Goal: Information Seeking & Learning: Learn about a topic

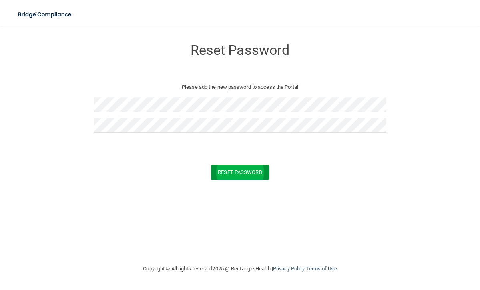
click at [238, 171] on button "Reset Password" at bounding box center [240, 172] width 58 height 15
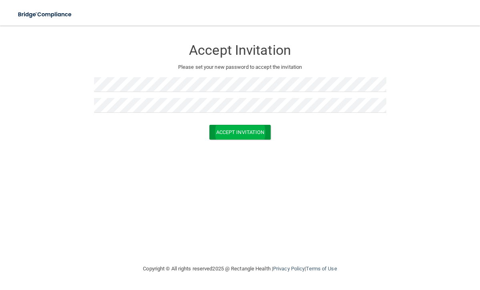
click at [239, 128] on button "Accept Invitation" at bounding box center [240, 132] width 62 height 15
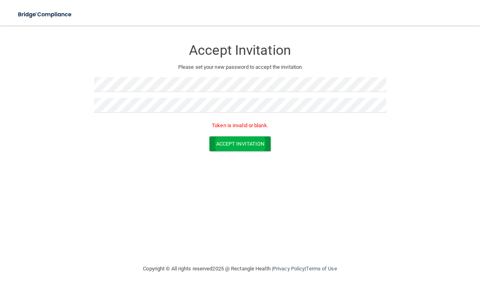
click at [239, 142] on button "Accept Invitation" at bounding box center [240, 144] width 62 height 15
click at [240, 142] on button "Accept Invitation" at bounding box center [240, 144] width 62 height 15
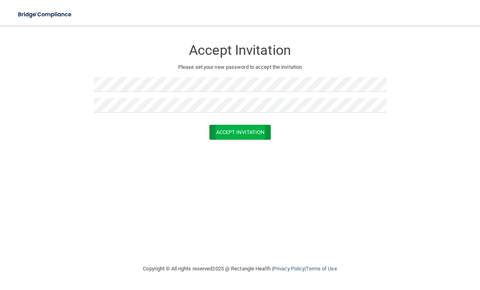
click at [251, 134] on button "Accept Invitation" at bounding box center [240, 132] width 62 height 15
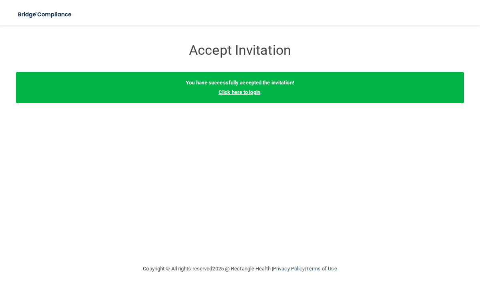
click at [244, 93] on link "Click here to login" at bounding box center [240, 92] width 42 height 6
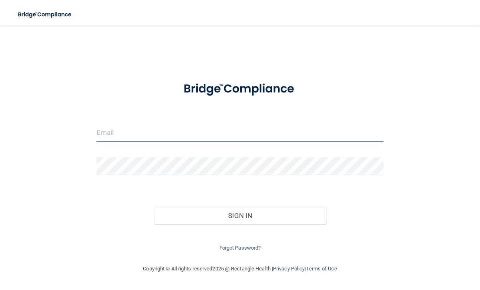
type input "[EMAIL_ADDRESS][DOMAIN_NAME]"
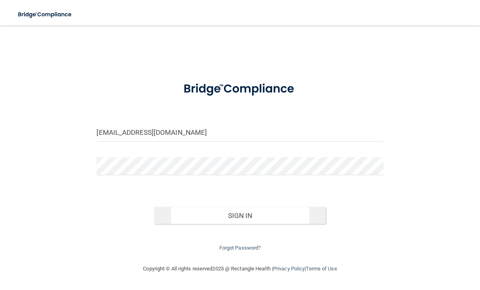
click at [222, 214] on button "Sign In" at bounding box center [240, 216] width 172 height 18
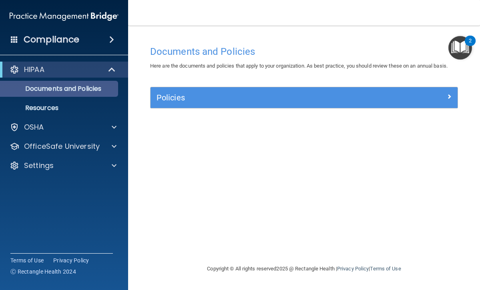
click at [77, 91] on p "Documents and Policies" at bounding box center [59, 89] width 109 height 8
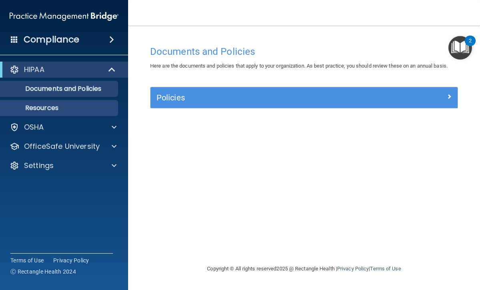
click at [59, 108] on p "Resources" at bounding box center [59, 108] width 109 height 8
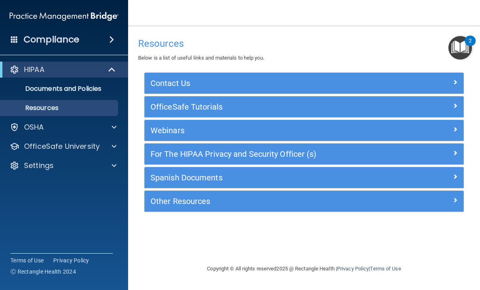
click at [207, 106] on h5 "OfficeSafe Tutorials" at bounding box center [265, 107] width 228 height 9
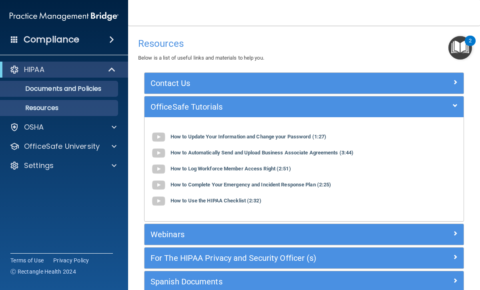
click at [83, 94] on link "Documents and Policies" at bounding box center [55, 89] width 126 height 16
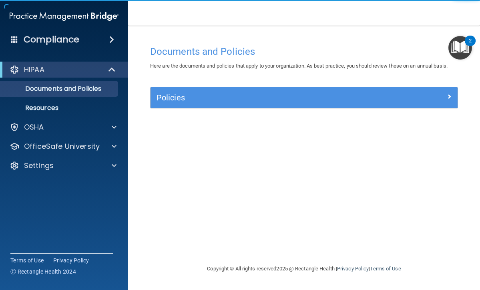
click at [169, 94] on h5 "Policies" at bounding box center [266, 97] width 218 height 9
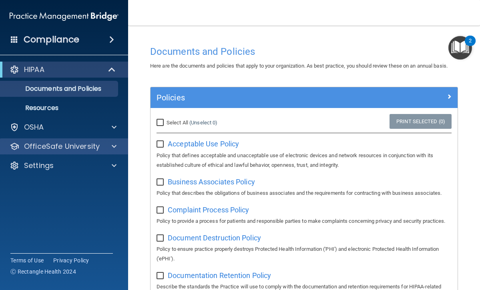
click at [93, 142] on p "OfficeSafe University" at bounding box center [62, 147] width 76 height 10
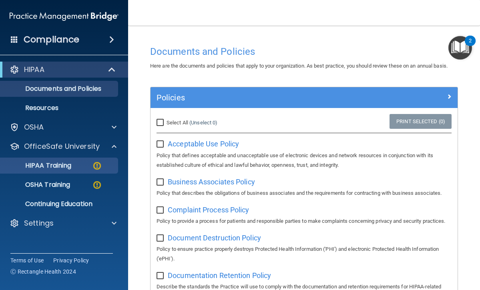
click at [71, 166] on p "HIPAA Training" at bounding box center [38, 166] width 66 height 8
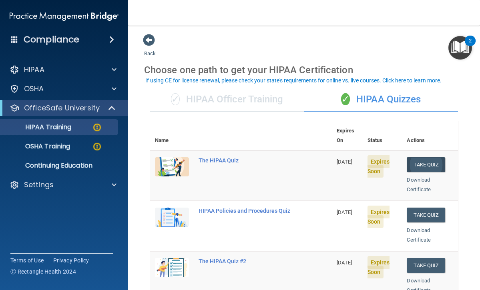
click at [426, 157] on button "Take Quiz" at bounding box center [426, 164] width 38 height 15
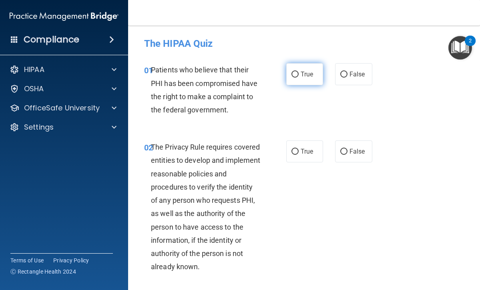
click at [299, 79] on label "True" at bounding box center [304, 74] width 37 height 22
click at [299, 78] on input "True" at bounding box center [295, 75] width 7 height 6
radio input "true"
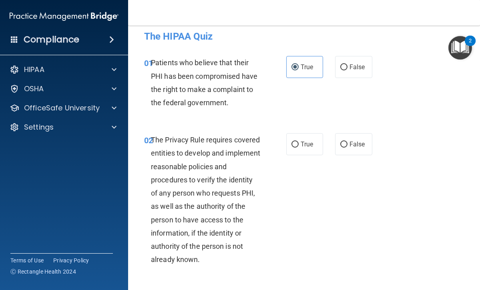
scroll to position [6, 0]
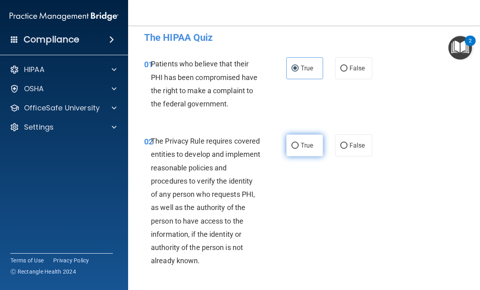
click at [294, 146] on input "True" at bounding box center [295, 146] width 7 height 6
radio input "true"
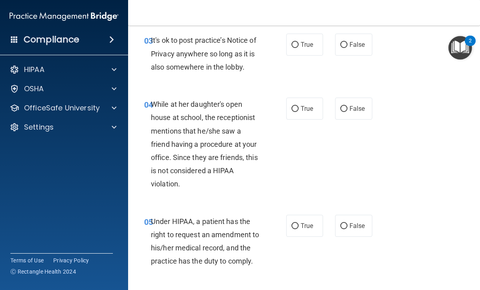
scroll to position [264, 0]
click at [342, 42] on input "False" at bounding box center [343, 45] width 7 height 6
radio input "true"
click at [344, 107] on input "False" at bounding box center [343, 110] width 7 height 6
radio input "true"
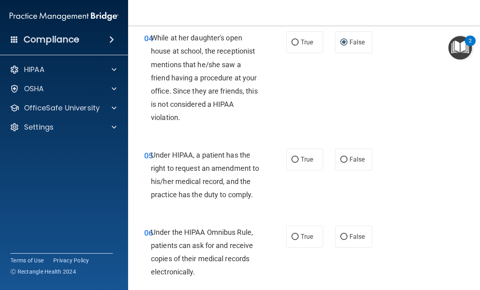
scroll to position [334, 0]
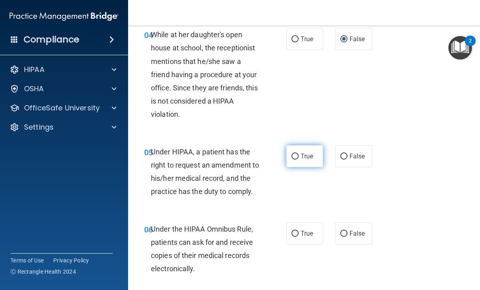
click at [296, 154] on input "True" at bounding box center [295, 157] width 7 height 6
radio input "true"
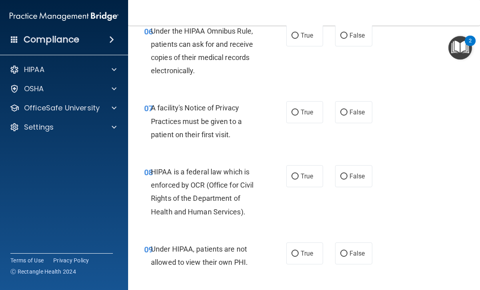
scroll to position [527, 0]
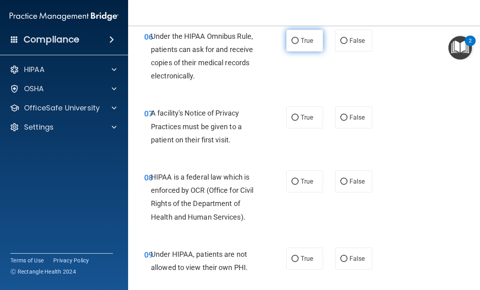
click at [298, 40] on input "True" at bounding box center [295, 41] width 7 height 6
radio input "true"
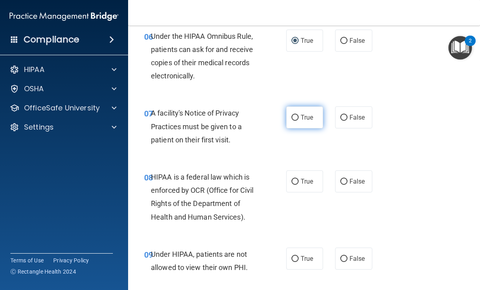
click at [294, 116] on input "True" at bounding box center [295, 118] width 7 height 6
radio input "true"
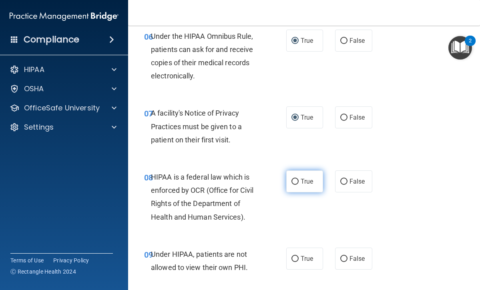
click at [296, 179] on input "True" at bounding box center [295, 182] width 7 height 6
radio input "true"
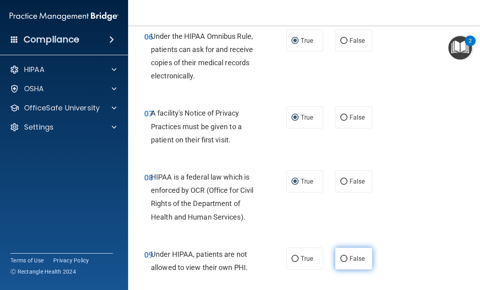
click at [344, 256] on input "False" at bounding box center [343, 259] width 7 height 6
radio input "true"
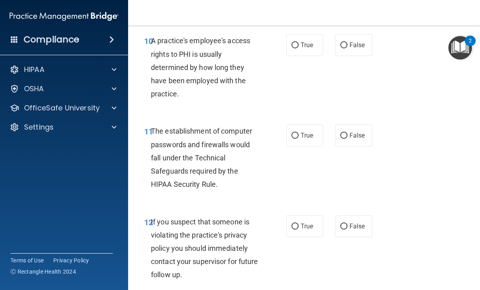
scroll to position [792, 0]
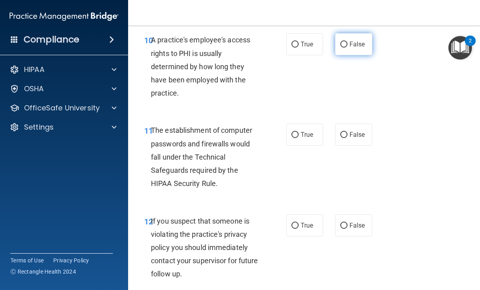
click at [342, 42] on input "False" at bounding box center [343, 45] width 7 height 6
radio input "true"
click at [297, 132] on input "True" at bounding box center [295, 135] width 7 height 6
radio input "true"
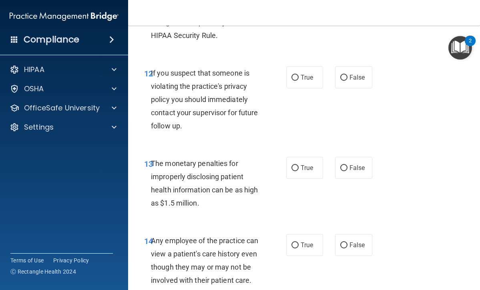
scroll to position [940, 0]
click at [298, 75] on input "True" at bounding box center [295, 78] width 7 height 6
radio input "true"
click at [299, 167] on label "True" at bounding box center [304, 168] width 37 height 22
click at [299, 167] on input "True" at bounding box center [295, 168] width 7 height 6
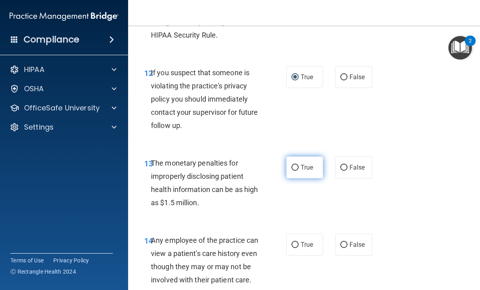
radio input "true"
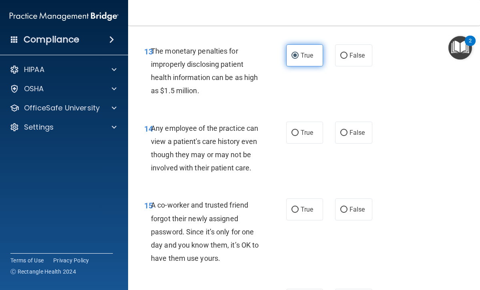
scroll to position [1053, 0]
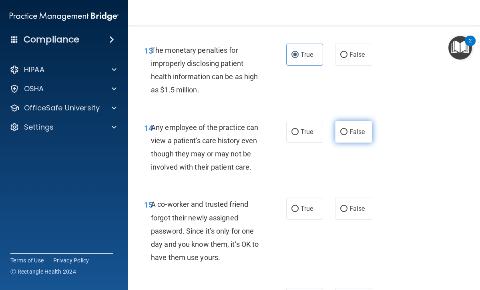
click at [344, 129] on input "False" at bounding box center [343, 132] width 7 height 6
radio input "true"
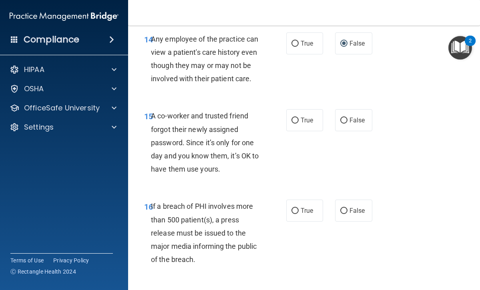
scroll to position [1143, 0]
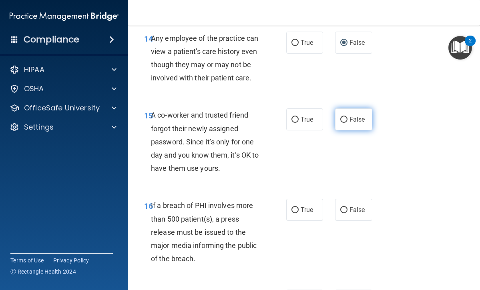
click at [343, 117] on input "False" at bounding box center [343, 120] width 7 height 6
radio input "true"
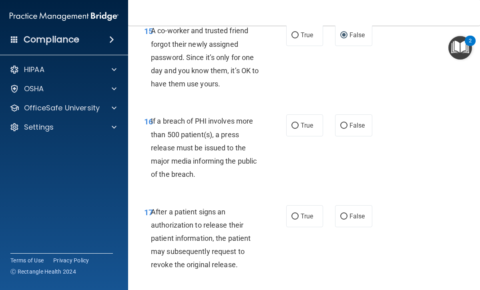
scroll to position [1228, 0]
click at [300, 120] on label "True" at bounding box center [304, 125] width 37 height 22
click at [299, 123] on input "True" at bounding box center [295, 126] width 7 height 6
radio input "true"
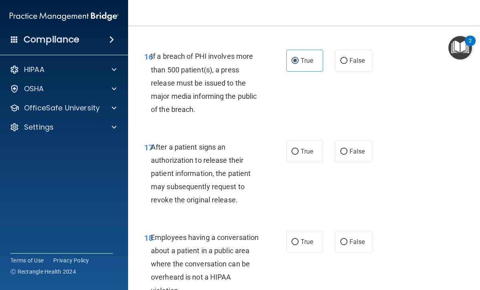
scroll to position [1293, 0]
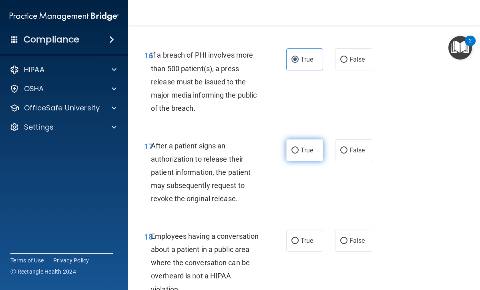
click at [304, 147] on span "True" at bounding box center [307, 151] width 12 height 8
click at [299, 148] on input "True" at bounding box center [295, 151] width 7 height 6
radio input "true"
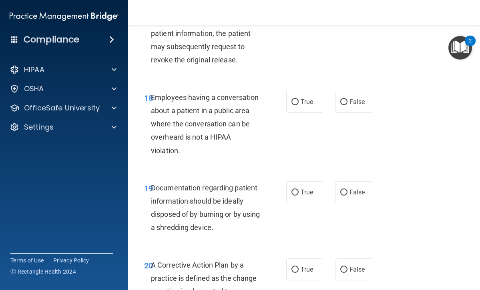
scroll to position [1433, 0]
click at [344, 99] on input "False" at bounding box center [343, 102] width 7 height 6
radio input "true"
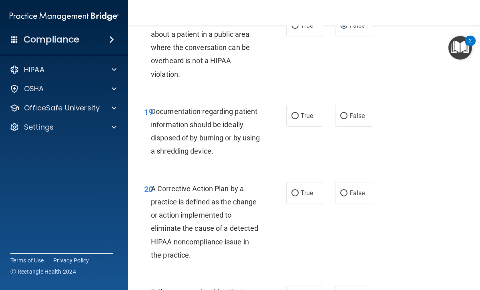
scroll to position [1510, 0]
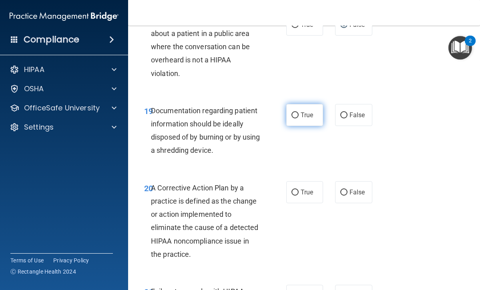
click at [300, 110] on label "True" at bounding box center [304, 115] width 37 height 22
click at [299, 113] on input "True" at bounding box center [295, 116] width 7 height 6
radio input "true"
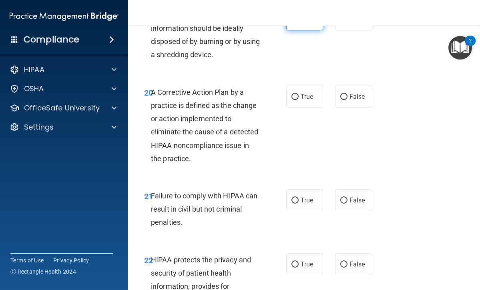
scroll to position [1607, 0]
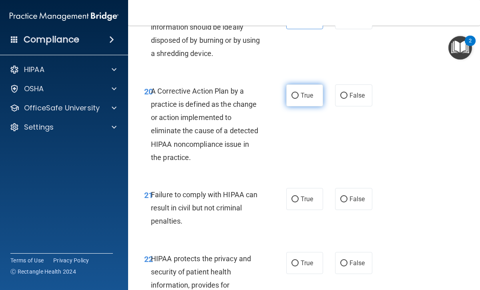
click at [298, 85] on label "True" at bounding box center [304, 96] width 37 height 22
click at [298, 93] on input "True" at bounding box center [295, 96] width 7 height 6
radio input "true"
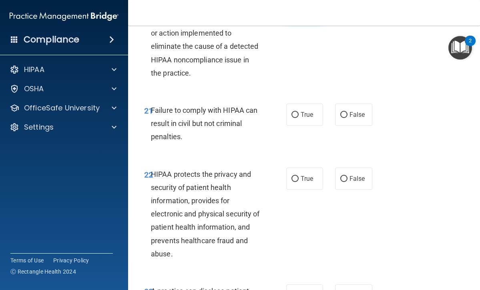
scroll to position [1691, 0]
click at [298, 112] on input "True" at bounding box center [295, 115] width 7 height 6
radio input "true"
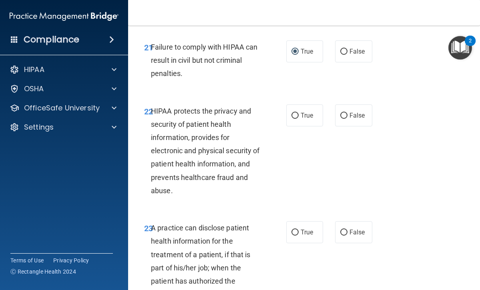
scroll to position [1757, 0]
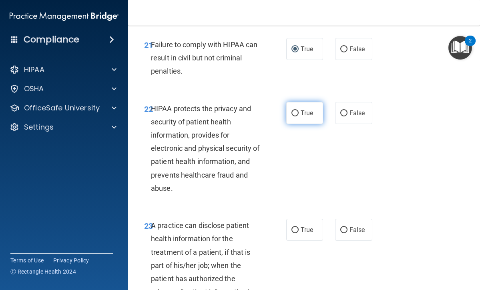
click at [296, 108] on label "True" at bounding box center [304, 113] width 37 height 22
click at [296, 111] on input "True" at bounding box center [295, 114] width 7 height 6
radio input "true"
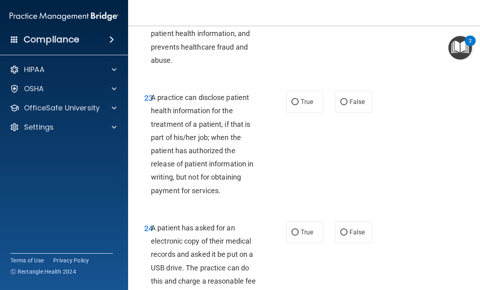
scroll to position [1886, 0]
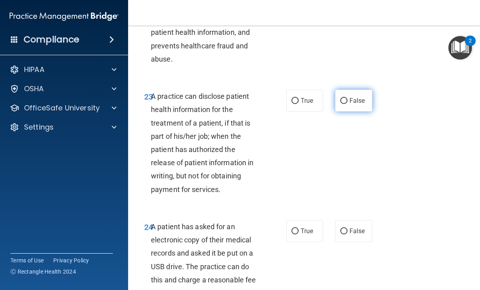
click at [345, 98] on input "False" at bounding box center [343, 101] width 7 height 6
radio input "true"
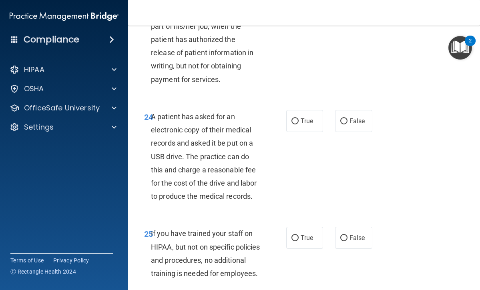
scroll to position [1997, 0]
click at [296, 118] on input "True" at bounding box center [295, 121] width 7 height 6
radio input "true"
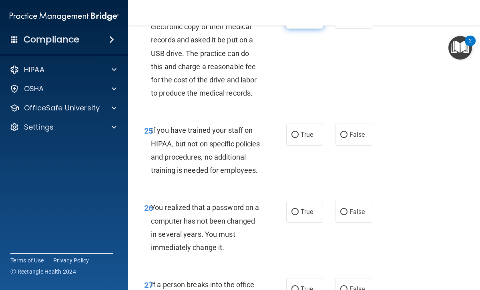
scroll to position [2101, 0]
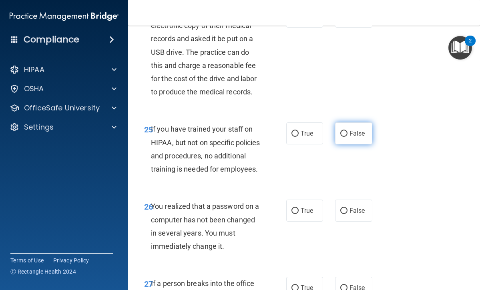
click at [344, 131] on input "False" at bounding box center [343, 134] width 7 height 6
radio input "true"
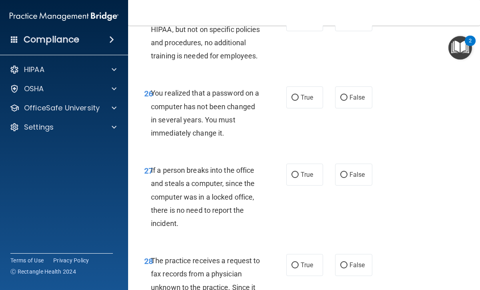
scroll to position [2215, 0]
click at [343, 99] on input "False" at bounding box center [343, 98] width 7 height 6
radio input "true"
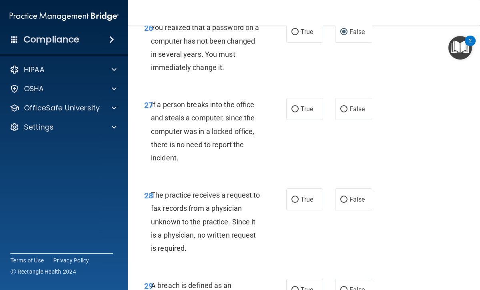
scroll to position [2281, 0]
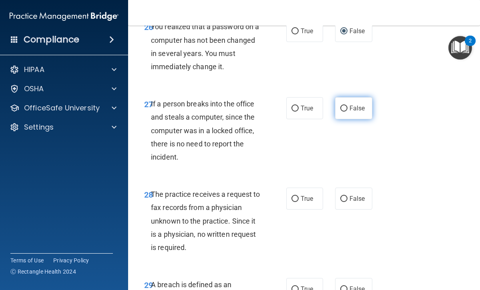
click at [350, 112] on span "False" at bounding box center [358, 109] width 16 height 8
click at [348, 112] on input "False" at bounding box center [343, 109] width 7 height 6
radio input "true"
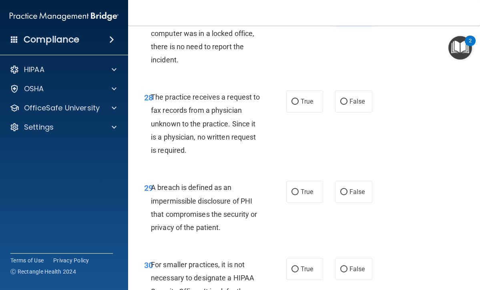
scroll to position [2378, 0]
click at [340, 105] on label "False" at bounding box center [353, 101] width 37 height 22
click at [340, 105] on input "False" at bounding box center [343, 102] width 7 height 6
radio input "true"
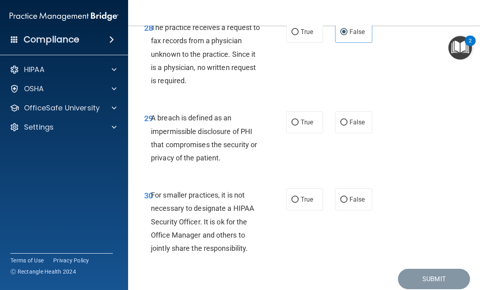
scroll to position [2449, 0]
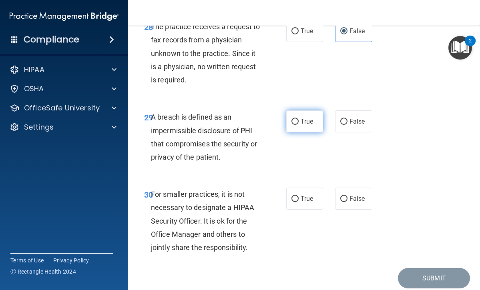
click at [303, 117] on label "True" at bounding box center [304, 122] width 37 height 22
click at [299, 119] on input "True" at bounding box center [295, 122] width 7 height 6
radio input "true"
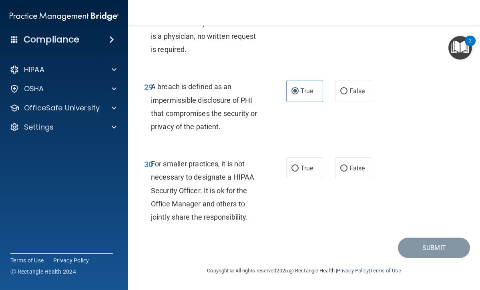
scroll to position [2479, 0]
click at [347, 166] on label "False" at bounding box center [353, 168] width 37 height 22
click at [347, 166] on input "False" at bounding box center [343, 169] width 7 height 6
radio input "true"
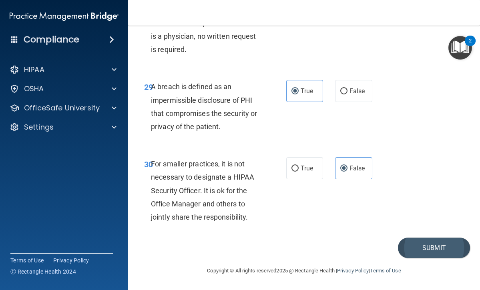
click at [421, 246] on button "Submit" at bounding box center [434, 248] width 72 height 20
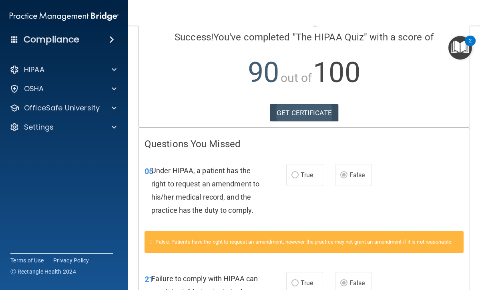
scroll to position [62, 0]
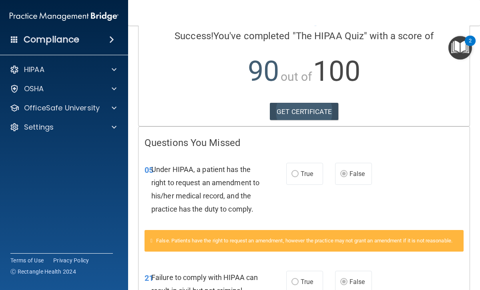
click at [300, 114] on link "GET CERTIFICATE" at bounding box center [304, 112] width 68 height 18
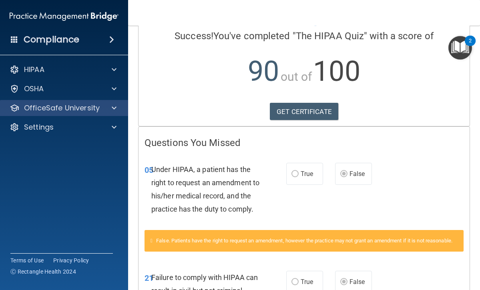
click at [72, 107] on p "OfficeSafe University" at bounding box center [62, 108] width 76 height 10
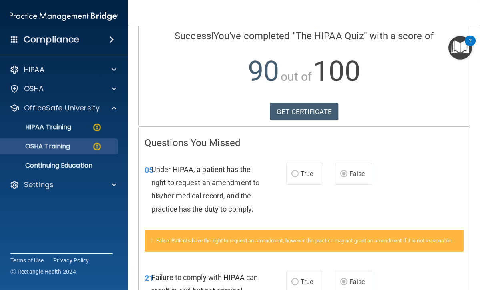
click at [55, 149] on p "OSHA Training" at bounding box center [37, 147] width 65 height 8
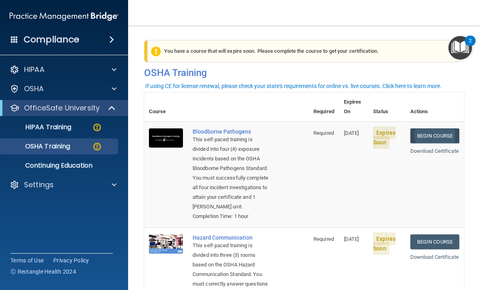
click at [429, 129] on link "Begin Course" at bounding box center [435, 136] width 49 height 15
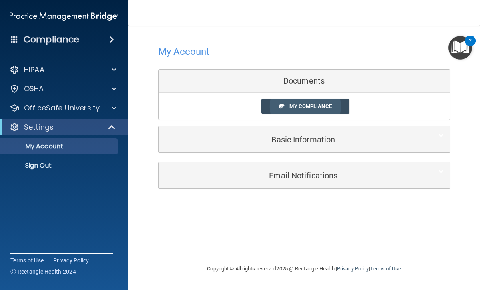
click at [292, 108] on span "My Compliance" at bounding box center [311, 106] width 42 height 6
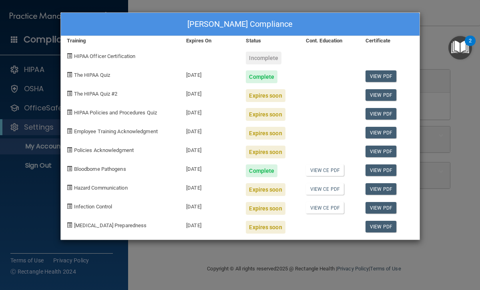
click at [262, 58] on div "Incomplete" at bounding box center [264, 58] width 36 height 13
click at [262, 96] on div "Expires soon" at bounding box center [265, 95] width 39 height 13
click at [383, 92] on link "View PDF" at bounding box center [381, 95] width 31 height 12
click at [378, 114] on link "View PDF" at bounding box center [381, 114] width 31 height 12
click at [381, 132] on link "View PDF" at bounding box center [381, 133] width 31 height 12
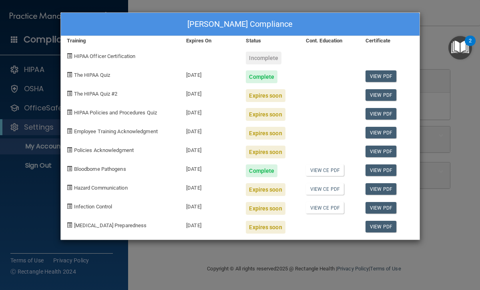
click at [70, 95] on span at bounding box center [69, 93] width 5 height 5
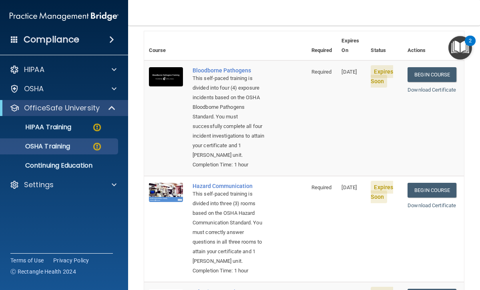
scroll to position [57, 0]
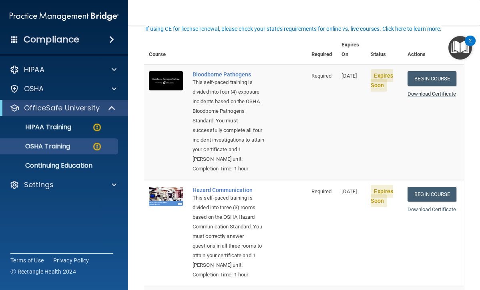
click at [434, 91] on link "Download Certificate" at bounding box center [432, 94] width 48 height 6
click at [433, 187] on link "Begin Course" at bounding box center [432, 194] width 49 height 15
click at [431, 187] on link "Begin Course" at bounding box center [432, 194] width 49 height 15
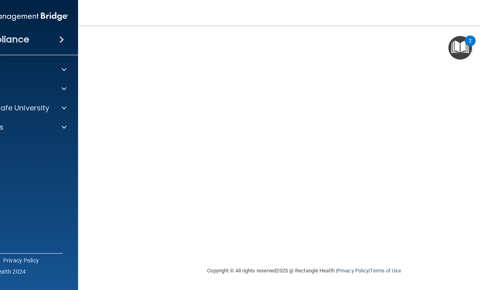
scroll to position [70, 0]
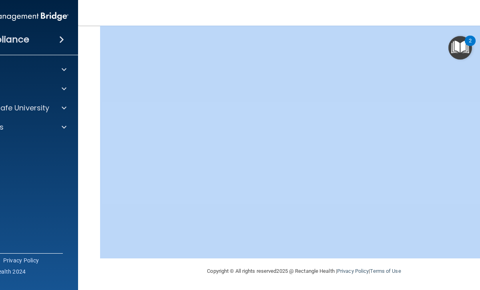
drag, startPoint x: 394, startPoint y: 21, endPoint x: 327, endPoint y: 28, distance: 67.2
click at [327, 28] on div "Toggle navigation Matthew Langness mattlangness69@gmail.com Manage My Enterpris…" at bounding box center [304, 145] width 453 height 290
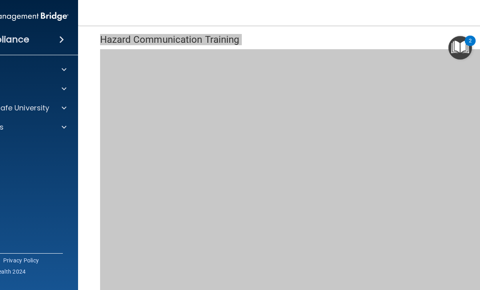
scroll to position [0, 0]
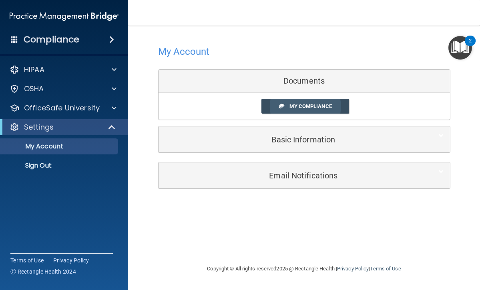
click at [299, 105] on span "My Compliance" at bounding box center [311, 106] width 42 height 6
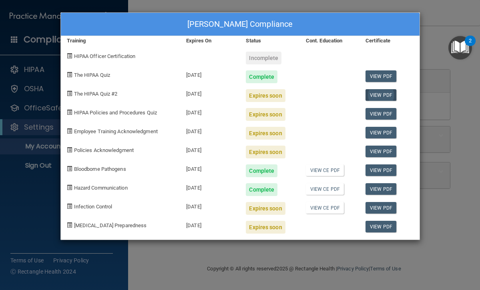
click at [375, 94] on link "View PDF" at bounding box center [381, 95] width 31 height 12
click at [377, 79] on link "View PDF" at bounding box center [381, 76] width 31 height 12
click at [238, 246] on div "Matthew Langness's Compliance Training Expires On Status Cont. Education Certif…" at bounding box center [240, 145] width 480 height 290
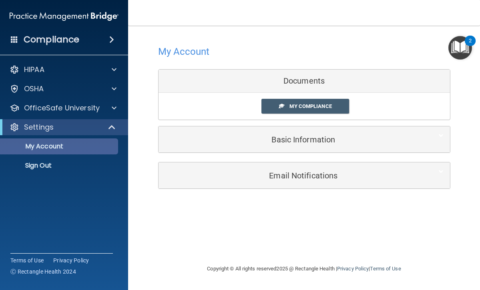
click at [50, 144] on p "My Account" at bounding box center [59, 147] width 109 height 8
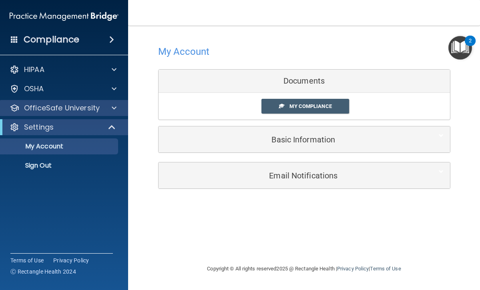
click at [70, 105] on p "OfficeSafe University" at bounding box center [62, 108] width 76 height 10
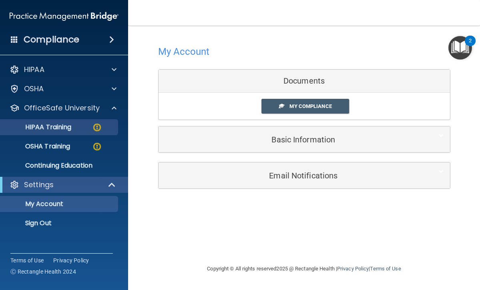
click at [88, 123] on link "HIPAA Training" at bounding box center [55, 127] width 126 height 16
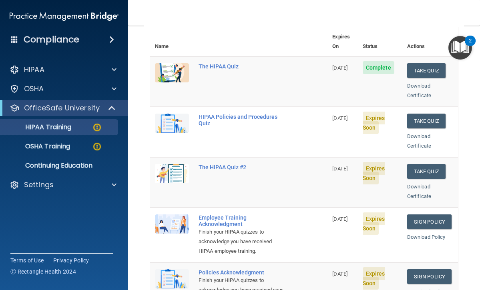
scroll to position [95, 0]
click at [425, 113] on button "Take Quiz" at bounding box center [426, 120] width 38 height 15
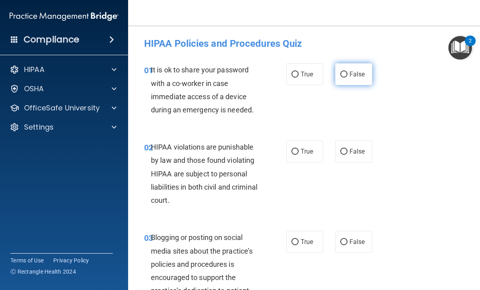
click at [350, 76] on span "False" at bounding box center [358, 74] width 16 height 8
click at [348, 76] on input "False" at bounding box center [343, 75] width 7 height 6
radio input "true"
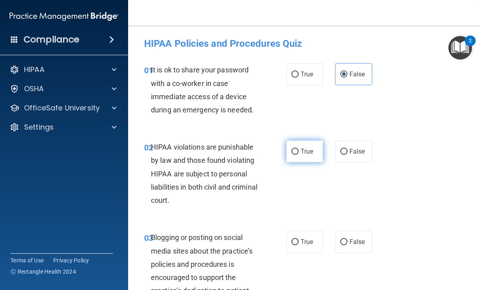
click at [298, 156] on label "True" at bounding box center [304, 152] width 37 height 22
click at [298, 155] on input "True" at bounding box center [295, 152] width 7 height 6
radio input "true"
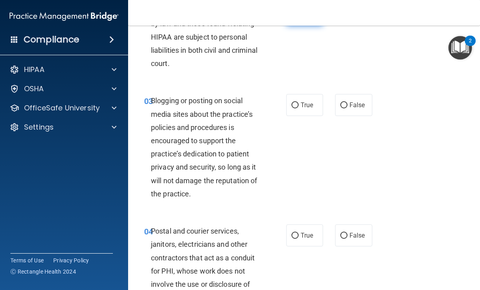
scroll to position [137, 0]
click at [357, 101] on span "False" at bounding box center [358, 105] width 16 height 8
click at [348, 102] on input "False" at bounding box center [343, 105] width 7 height 6
radio input "true"
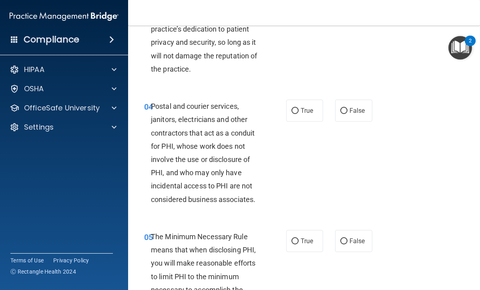
scroll to position [262, 0]
click at [347, 110] on input "False" at bounding box center [343, 111] width 7 height 6
radio input "true"
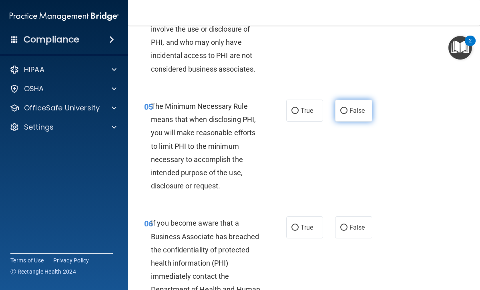
scroll to position [401, 0]
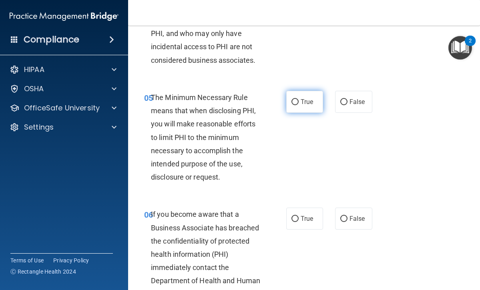
click at [299, 99] on label "True" at bounding box center [304, 102] width 37 height 22
click at [299, 99] on input "True" at bounding box center [295, 102] width 7 height 6
radio input "true"
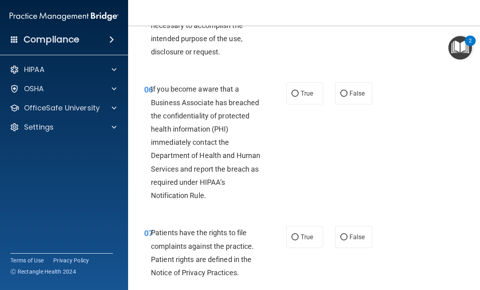
scroll to position [530, 0]
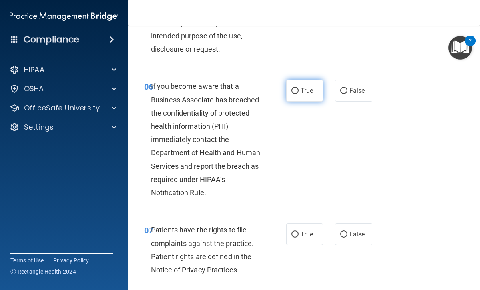
click at [298, 90] on input "True" at bounding box center [295, 91] width 7 height 6
radio input "true"
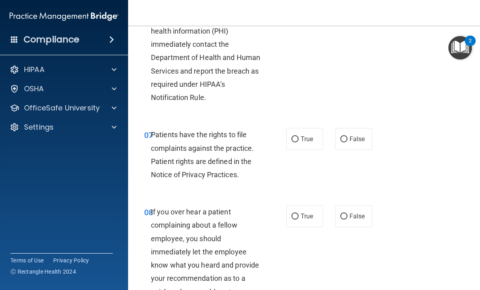
scroll to position [626, 0]
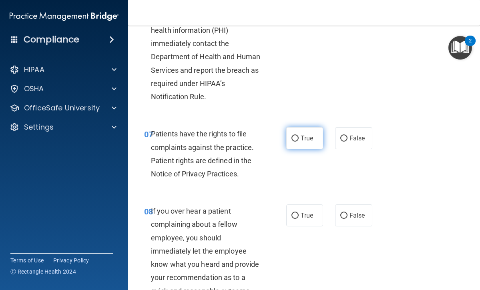
click at [308, 139] on label "True" at bounding box center [304, 138] width 37 height 22
click at [299, 139] on input "True" at bounding box center [295, 139] width 7 height 6
radio input "true"
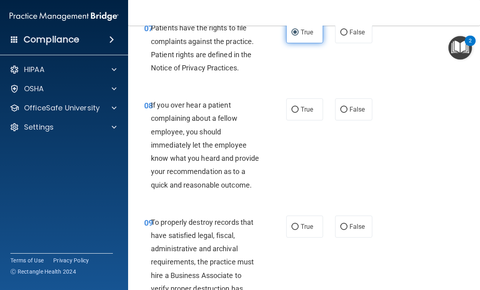
scroll to position [732, 0]
click at [298, 109] on label "True" at bounding box center [304, 109] width 37 height 22
click at [298, 109] on input "True" at bounding box center [295, 110] width 7 height 6
radio input "true"
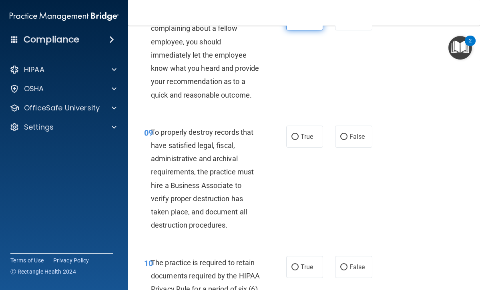
scroll to position [822, 0]
click at [301, 133] on span "True" at bounding box center [307, 137] width 12 height 8
click at [299, 134] on input "True" at bounding box center [295, 137] width 7 height 6
radio input "true"
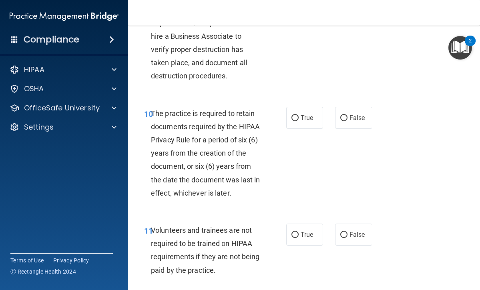
scroll to position [973, 0]
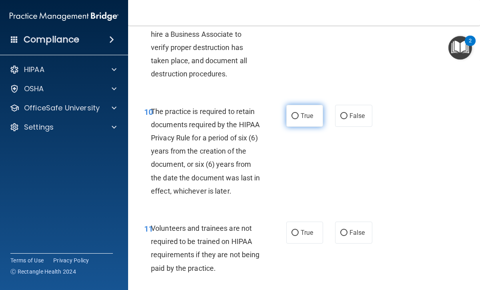
click at [298, 113] on input "True" at bounding box center [295, 116] width 7 height 6
radio input "true"
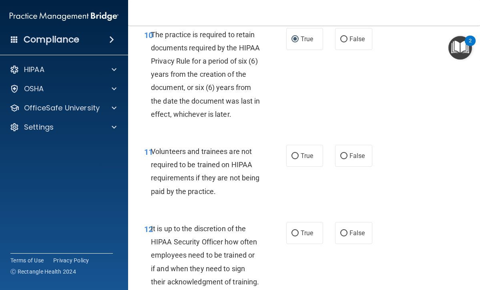
scroll to position [1051, 0]
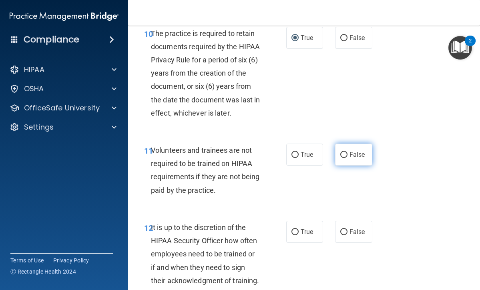
click at [349, 151] on label "False" at bounding box center [353, 155] width 37 height 22
click at [348, 152] on input "False" at bounding box center [343, 155] width 7 height 6
radio input "true"
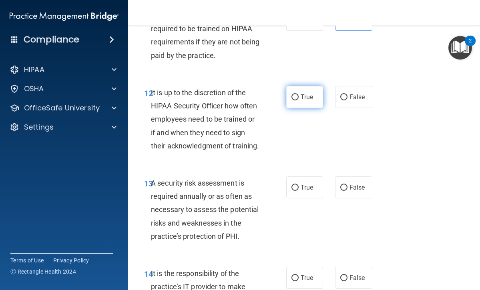
scroll to position [1187, 0]
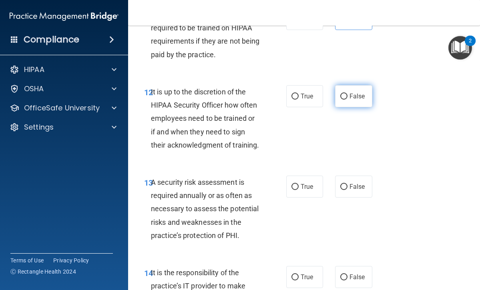
click at [340, 91] on label "False" at bounding box center [353, 96] width 37 height 22
click at [340, 94] on input "False" at bounding box center [343, 97] width 7 height 6
radio input "true"
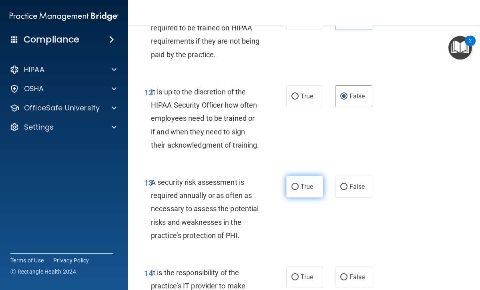
click at [297, 184] on label "True" at bounding box center [304, 187] width 37 height 22
click at [297, 184] on input "True" at bounding box center [295, 187] width 7 height 6
radio input "true"
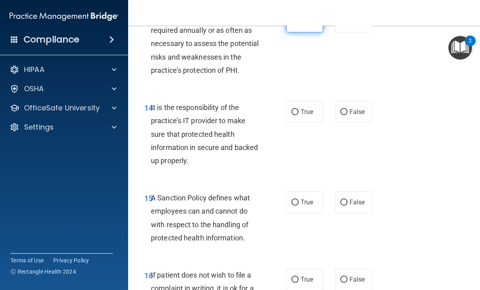
scroll to position [1353, 0]
click at [302, 108] on span "True" at bounding box center [307, 112] width 12 height 8
click at [299, 109] on input "True" at bounding box center [295, 112] width 7 height 6
radio input "true"
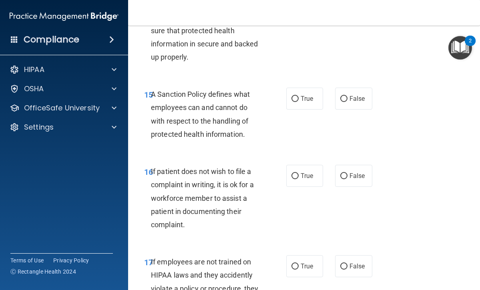
scroll to position [1458, 0]
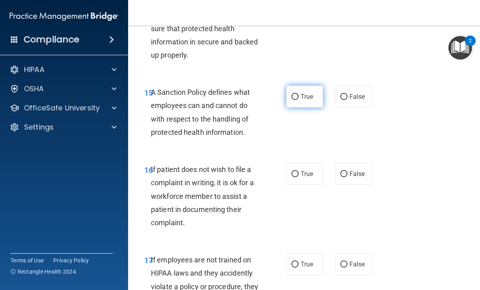
click at [293, 94] on input "True" at bounding box center [295, 97] width 7 height 6
radio input "true"
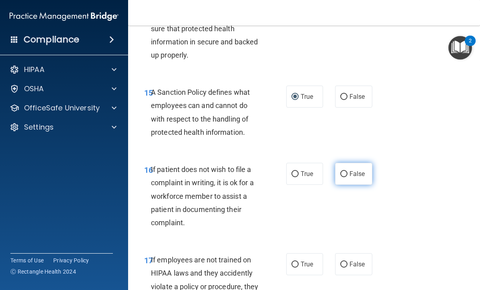
click at [352, 170] on span "False" at bounding box center [358, 174] width 16 height 8
click at [348, 171] on input "False" at bounding box center [343, 174] width 7 height 6
radio input "true"
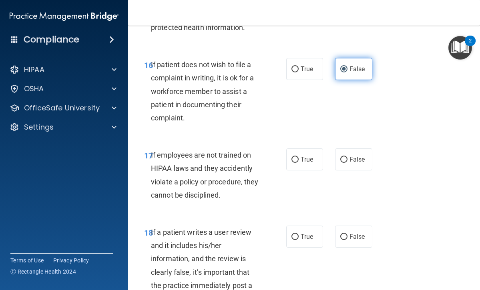
scroll to position [1565, 0]
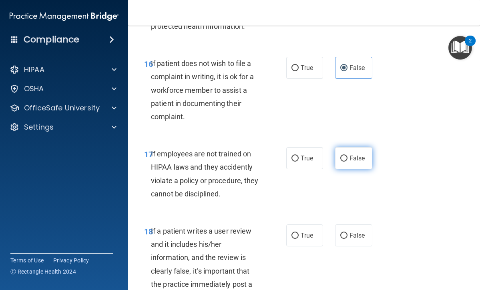
click at [346, 156] on input "False" at bounding box center [343, 159] width 7 height 6
radio input "true"
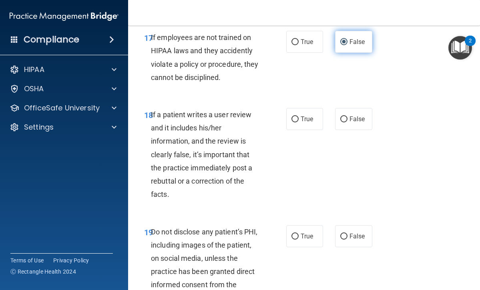
scroll to position [1682, 0]
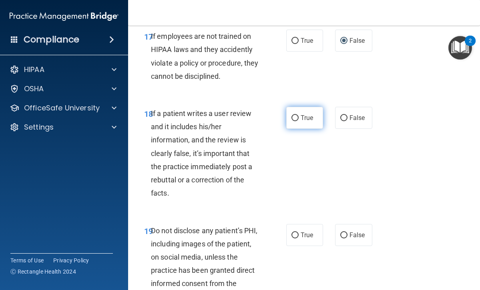
click at [299, 107] on label "True" at bounding box center [304, 118] width 37 height 22
click at [299, 115] on input "True" at bounding box center [295, 118] width 7 height 6
radio input "true"
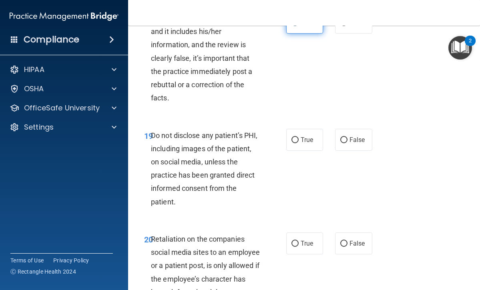
scroll to position [1778, 0]
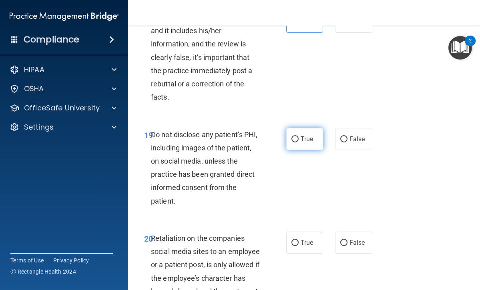
click at [314, 128] on label "True" at bounding box center [304, 139] width 37 height 22
click at [299, 137] on input "True" at bounding box center [295, 140] width 7 height 6
radio input "true"
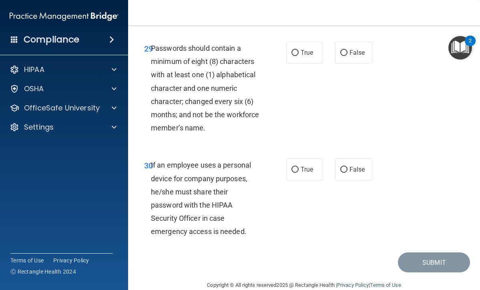
scroll to position [2730, 0]
click at [310, 166] on span "True" at bounding box center [307, 170] width 12 height 8
click at [299, 167] on input "True" at bounding box center [295, 170] width 7 height 6
radio input "true"
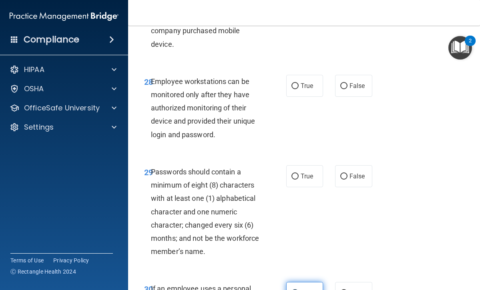
scroll to position [2606, 0]
click at [310, 166] on label "True" at bounding box center [304, 177] width 37 height 22
click at [299, 174] on input "True" at bounding box center [295, 177] width 7 height 6
radio input "true"
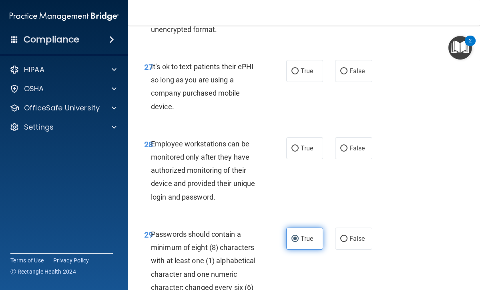
scroll to position [2542, 0]
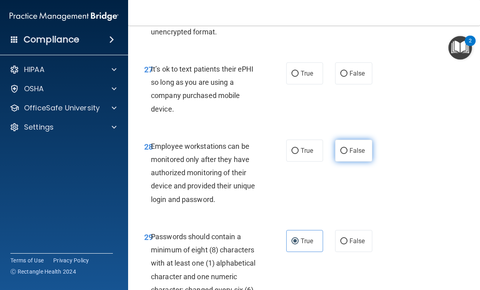
click at [344, 148] on input "False" at bounding box center [343, 151] width 7 height 6
radio input "true"
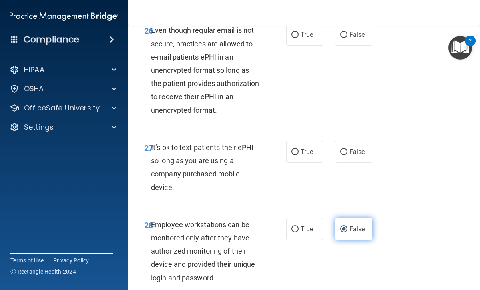
scroll to position [2463, 0]
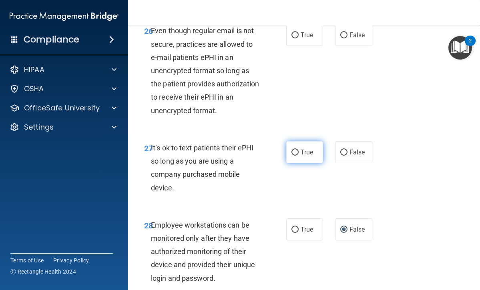
click at [298, 150] on input "True" at bounding box center [295, 153] width 7 height 6
radio input "true"
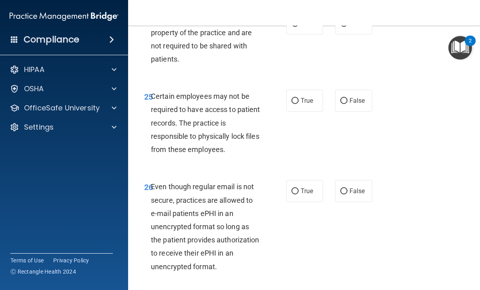
scroll to position [2298, 0]
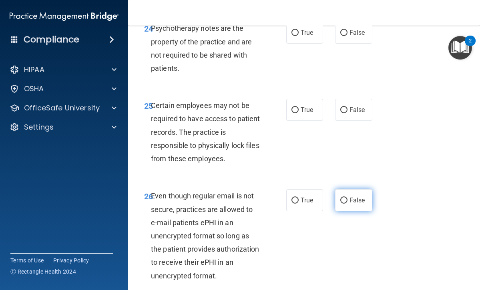
click at [347, 198] on input "False" at bounding box center [343, 201] width 7 height 6
radio input "true"
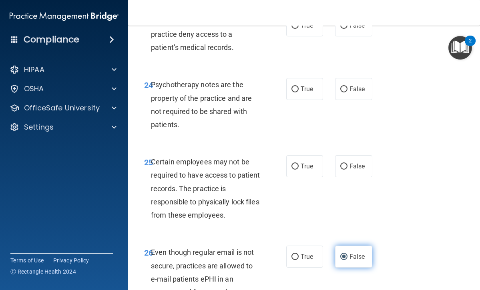
scroll to position [2237, 0]
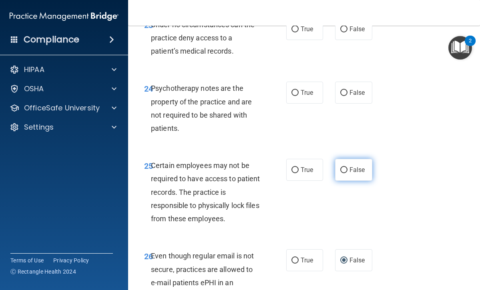
click at [347, 167] on input "False" at bounding box center [343, 170] width 7 height 6
radio input "true"
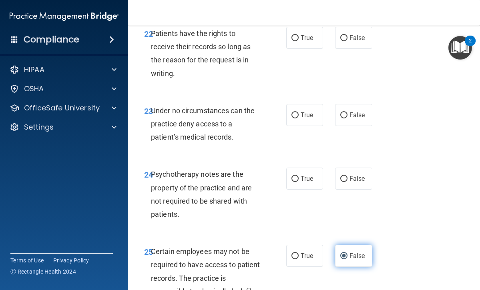
scroll to position [2151, 0]
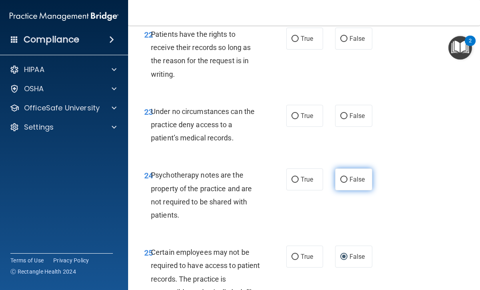
click at [349, 170] on label "False" at bounding box center [353, 180] width 37 height 22
click at [348, 177] on input "False" at bounding box center [343, 180] width 7 height 6
radio input "true"
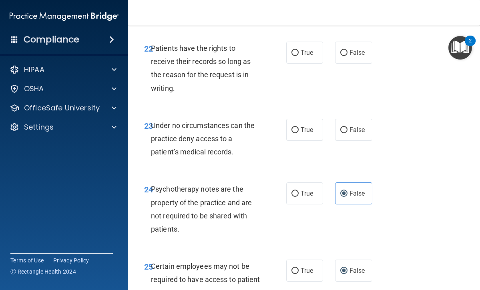
scroll to position [2132, 0]
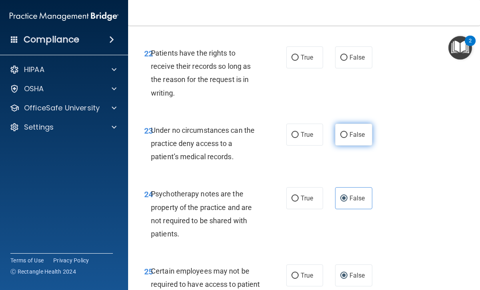
click at [347, 132] on input "False" at bounding box center [343, 135] width 7 height 6
radio input "true"
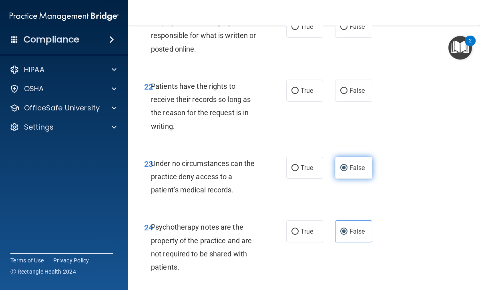
scroll to position [2097, 0]
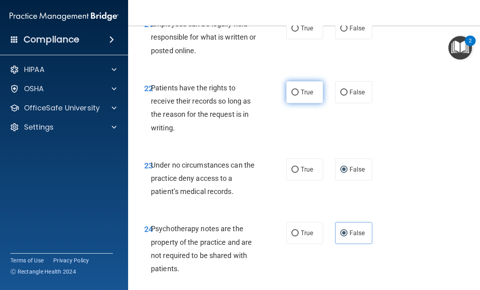
click at [306, 89] on span "True" at bounding box center [307, 93] width 12 height 8
click at [299, 90] on input "True" at bounding box center [295, 93] width 7 height 6
radio input "true"
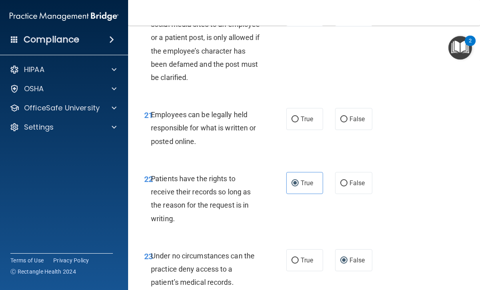
scroll to position [2005, 0]
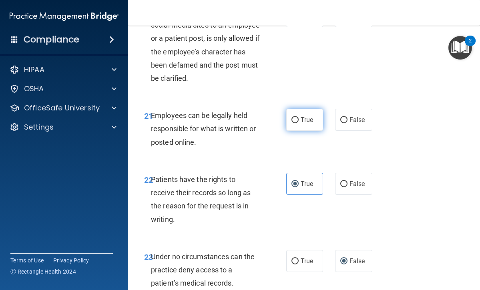
click at [301, 116] on span "True" at bounding box center [307, 120] width 12 height 8
click at [299, 117] on input "True" at bounding box center [295, 120] width 7 height 6
radio input "true"
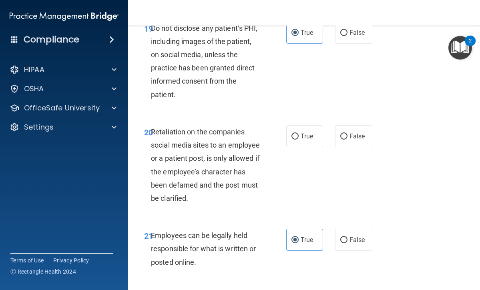
scroll to position [1879, 0]
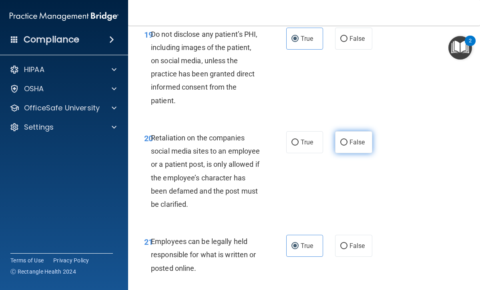
click at [343, 140] on input "False" at bounding box center [343, 143] width 7 height 6
radio input "true"
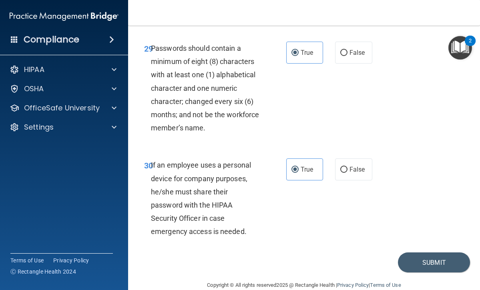
scroll to position [2730, 0]
click at [435, 253] on button "Submit" at bounding box center [434, 263] width 72 height 20
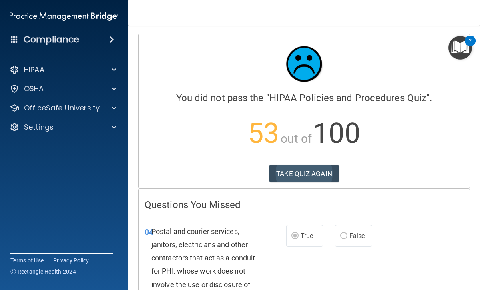
click at [310, 175] on button "TAKE QUIZ AGAIN" at bounding box center [304, 174] width 69 height 18
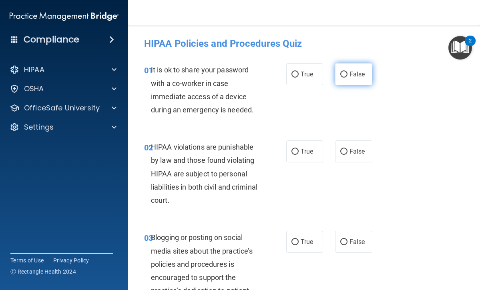
click at [343, 77] on input "False" at bounding box center [343, 75] width 7 height 6
radio input "true"
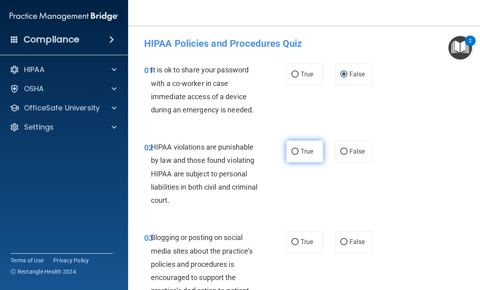
click at [300, 153] on label "True" at bounding box center [304, 152] width 37 height 22
click at [299, 153] on input "True" at bounding box center [295, 152] width 7 height 6
radio input "true"
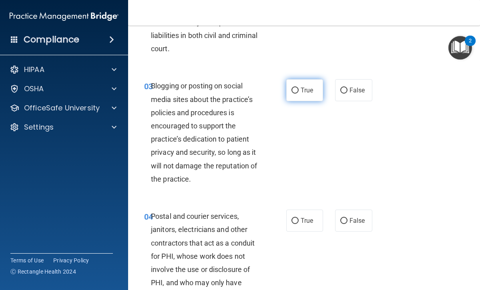
scroll to position [152, 0]
click at [296, 221] on input "True" at bounding box center [295, 221] width 7 height 6
radio input "true"
click at [296, 91] on input "True" at bounding box center [295, 90] width 7 height 6
radio input "true"
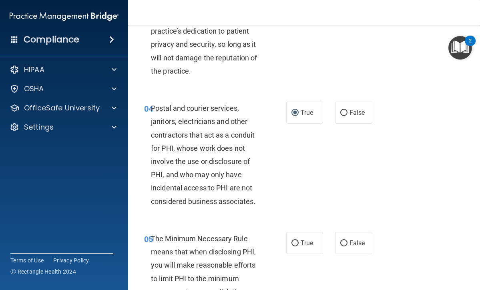
scroll to position [262, 0]
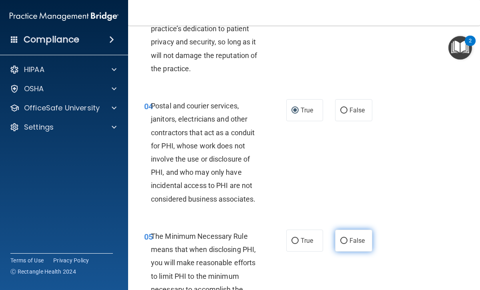
click at [347, 242] on label "False" at bounding box center [353, 241] width 37 height 22
click at [347, 242] on input "False" at bounding box center [343, 241] width 7 height 6
radio input "true"
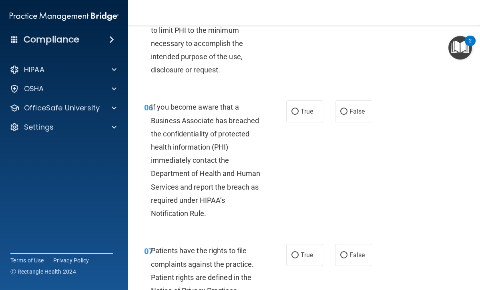
scroll to position [511, 0]
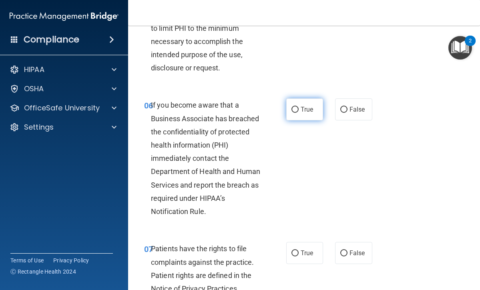
click at [300, 107] on label "True" at bounding box center [304, 110] width 37 height 22
click at [299, 107] on input "True" at bounding box center [295, 110] width 7 height 6
radio input "true"
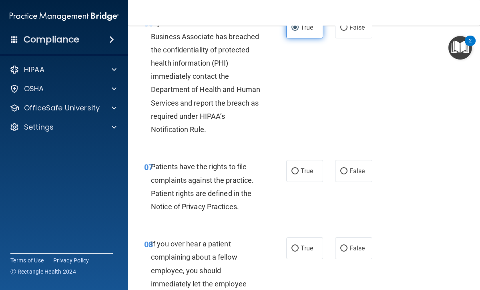
scroll to position [593, 0]
click at [304, 175] on label "True" at bounding box center [304, 171] width 37 height 22
click at [299, 174] on input "True" at bounding box center [295, 171] width 7 height 6
radio input "true"
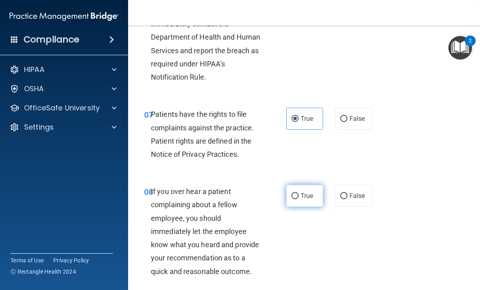
scroll to position [651, 0]
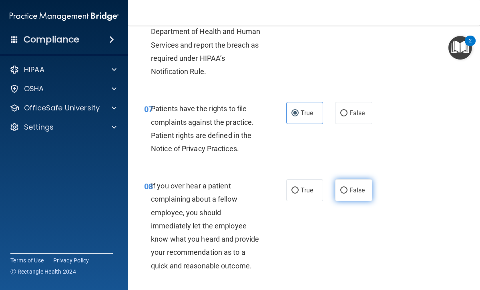
click at [348, 188] on input "False" at bounding box center [343, 191] width 7 height 6
radio input "true"
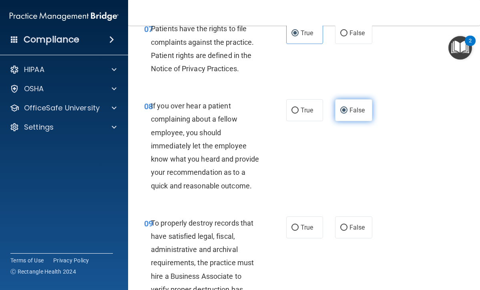
scroll to position [733, 0]
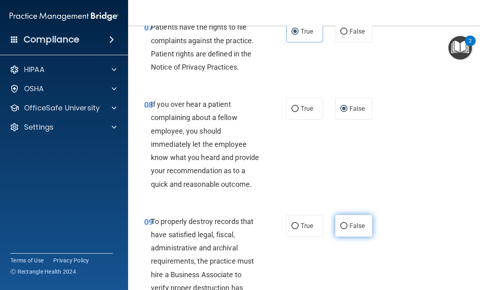
click at [344, 224] on input "False" at bounding box center [343, 227] width 7 height 6
radio input "true"
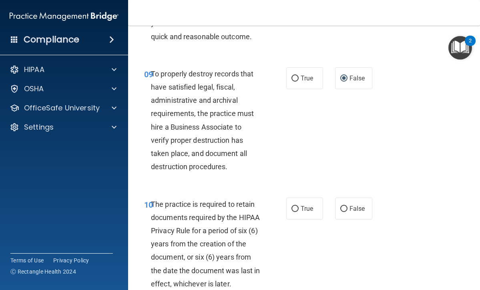
scroll to position [882, 0]
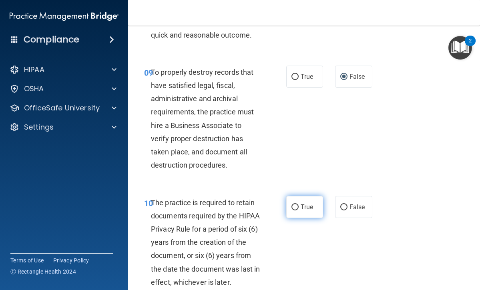
click at [308, 203] on span "True" at bounding box center [307, 207] width 12 height 8
click at [299, 205] on input "True" at bounding box center [295, 208] width 7 height 6
radio input "true"
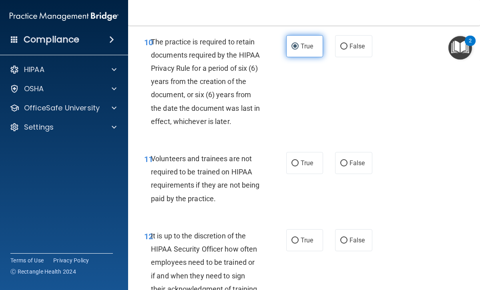
scroll to position [1043, 0]
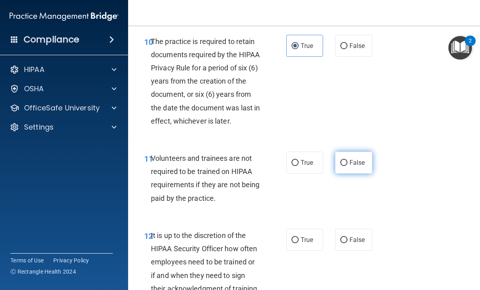
click at [346, 163] on label "False" at bounding box center [353, 163] width 37 height 22
click at [346, 163] on input "False" at bounding box center [343, 163] width 7 height 6
radio input "true"
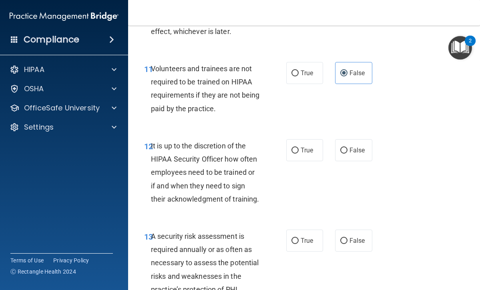
scroll to position [1134, 0]
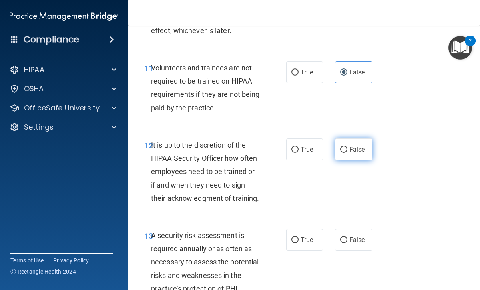
click at [347, 147] on input "False" at bounding box center [343, 150] width 7 height 6
radio input "true"
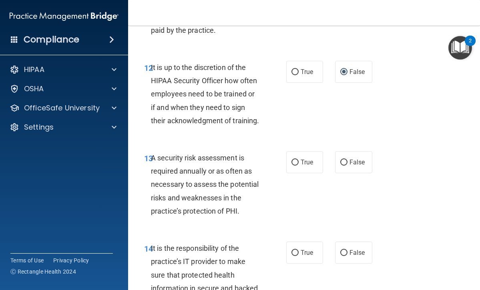
scroll to position [1212, 0]
click at [293, 159] on input "True" at bounding box center [295, 162] width 7 height 6
radio input "true"
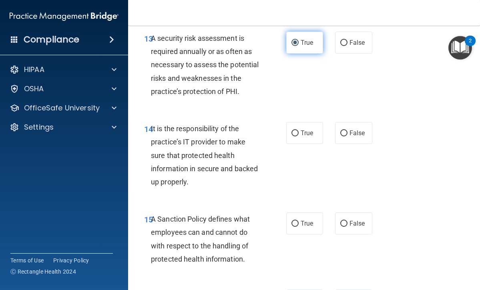
scroll to position [1333, 0]
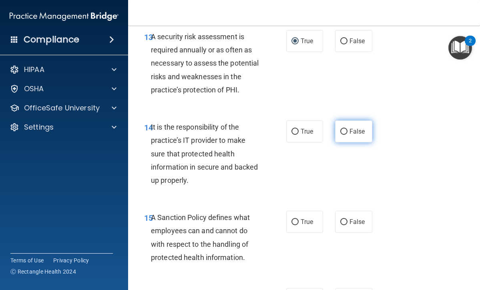
click at [347, 133] on label "False" at bounding box center [353, 132] width 37 height 22
click at [347, 133] on input "False" at bounding box center [343, 132] width 7 height 6
radio input "true"
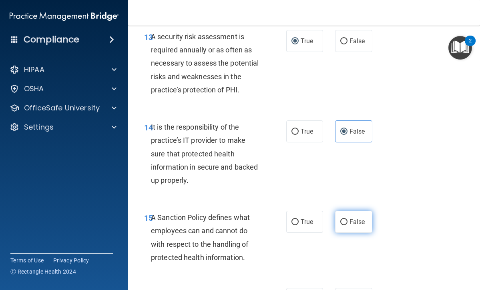
click at [343, 219] on input "False" at bounding box center [343, 222] width 7 height 6
radio input "true"
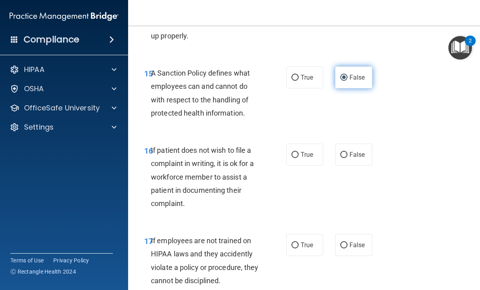
scroll to position [1480, 0]
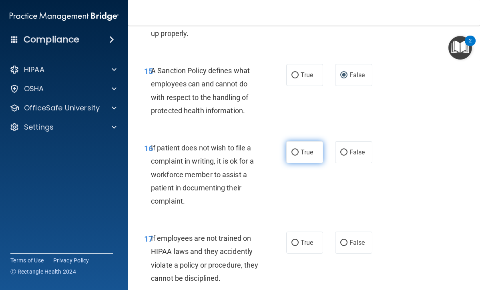
click at [297, 150] on input "True" at bounding box center [295, 153] width 7 height 6
radio input "true"
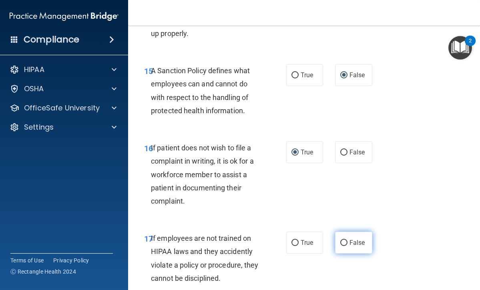
click at [345, 240] on input "False" at bounding box center [343, 243] width 7 height 6
radio input "true"
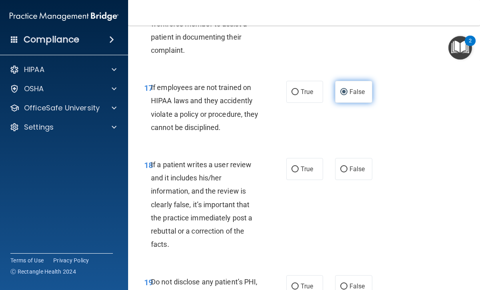
scroll to position [1633, 0]
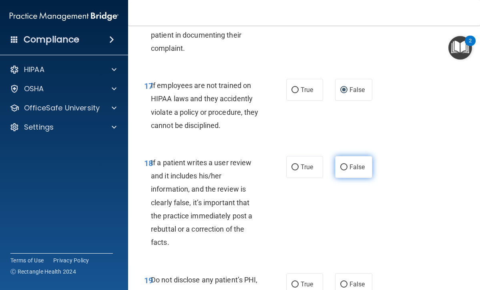
click at [344, 165] on input "False" at bounding box center [343, 168] width 7 height 6
radio input "true"
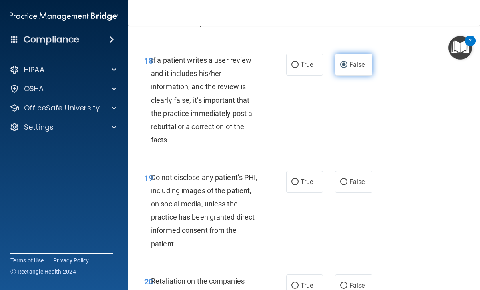
scroll to position [1736, 0]
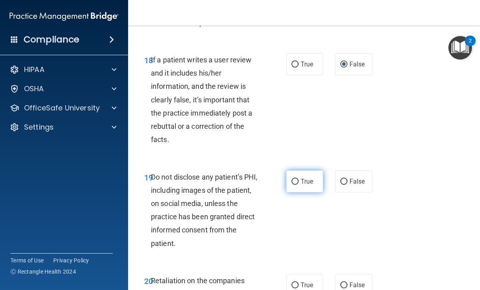
click at [302, 178] on span "True" at bounding box center [307, 182] width 12 height 8
click at [299, 179] on input "True" at bounding box center [295, 182] width 7 height 6
radio input "true"
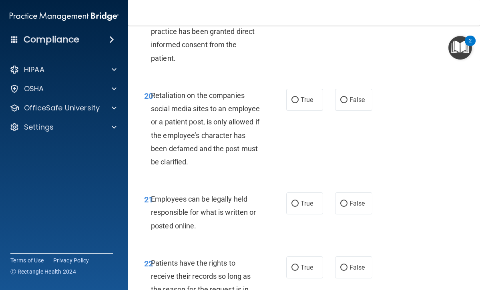
scroll to position [1922, 0]
click at [298, 201] on input "True" at bounding box center [295, 204] width 7 height 6
radio input "true"
click at [300, 89] on label "True" at bounding box center [304, 100] width 37 height 22
click at [299, 97] on input "True" at bounding box center [295, 100] width 7 height 6
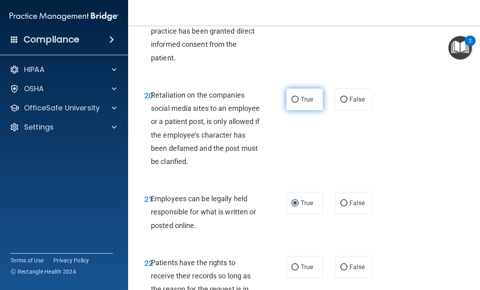
radio input "true"
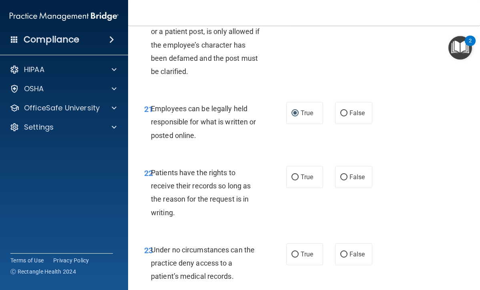
scroll to position [2013, 0]
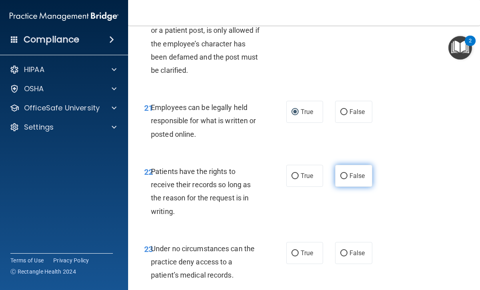
click at [347, 173] on input "False" at bounding box center [343, 176] width 7 height 6
radio input "true"
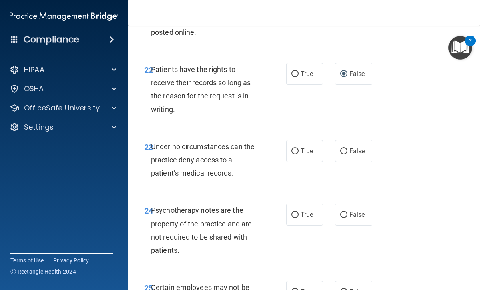
scroll to position [2116, 0]
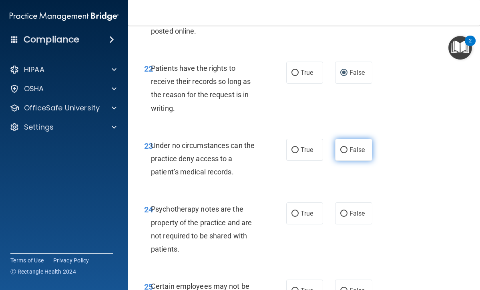
click at [344, 147] on input "False" at bounding box center [343, 150] width 7 height 6
radio input "true"
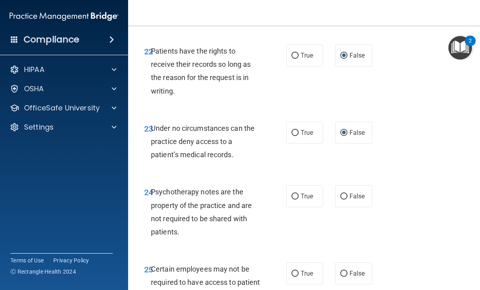
scroll to position [2140, 0]
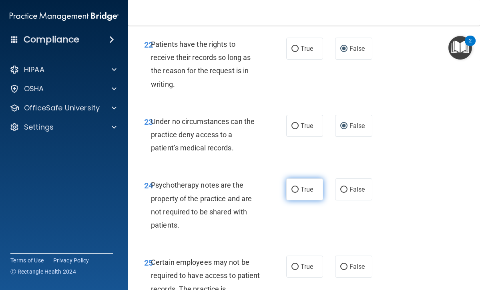
click at [296, 187] on input "True" at bounding box center [295, 190] width 7 height 6
radio input "true"
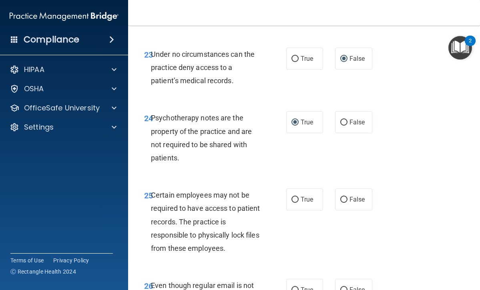
scroll to position [2208, 0]
click at [294, 197] on input "True" at bounding box center [295, 200] width 7 height 6
radio input "true"
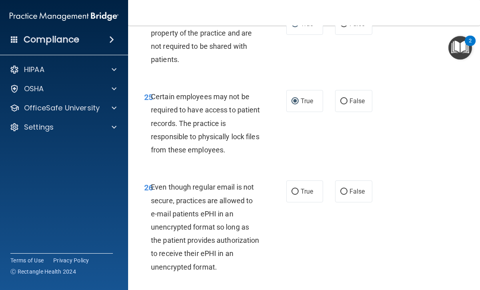
scroll to position [2308, 0]
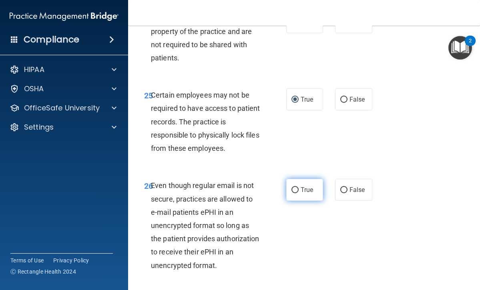
click at [298, 187] on input "True" at bounding box center [295, 190] width 7 height 6
radio input "true"
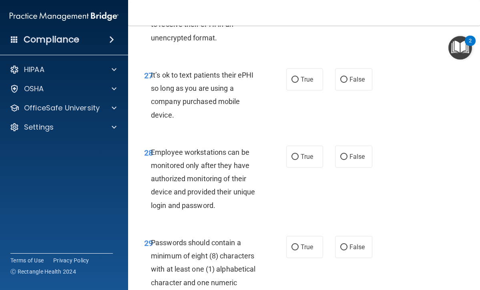
scroll to position [2537, 0]
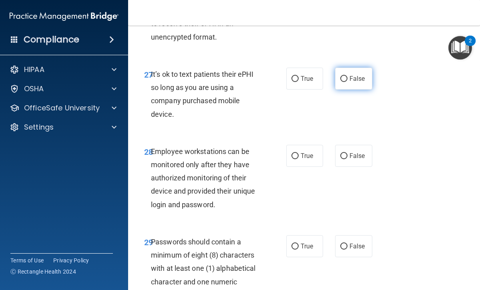
click at [352, 75] on span "False" at bounding box center [358, 79] width 16 height 8
click at [348, 76] on input "False" at bounding box center [343, 79] width 7 height 6
radio input "true"
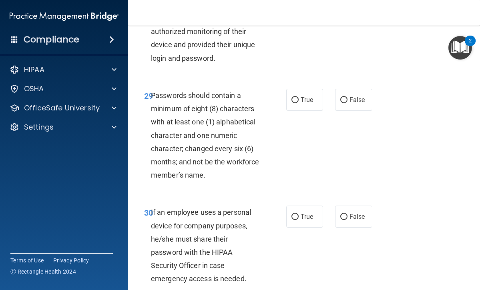
scroll to position [2688, 0]
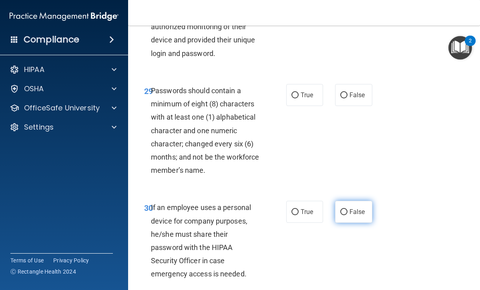
click at [346, 209] on input "False" at bounding box center [343, 212] width 7 height 6
radio input "true"
click at [302, 91] on span "True" at bounding box center [307, 95] width 12 height 8
click at [299, 93] on input "True" at bounding box center [295, 96] width 7 height 6
radio input "true"
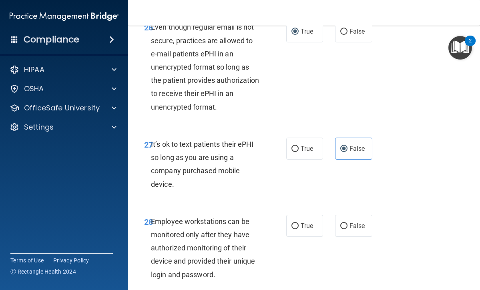
scroll to position [2466, 0]
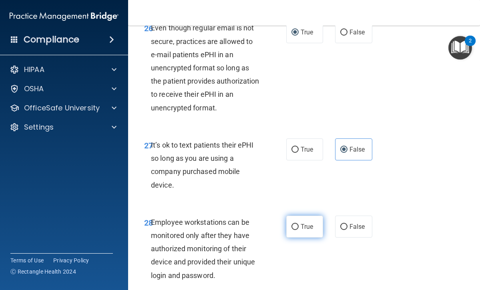
click at [308, 220] on label "True" at bounding box center [304, 227] width 37 height 22
click at [299, 224] on input "True" at bounding box center [295, 227] width 7 height 6
radio input "true"
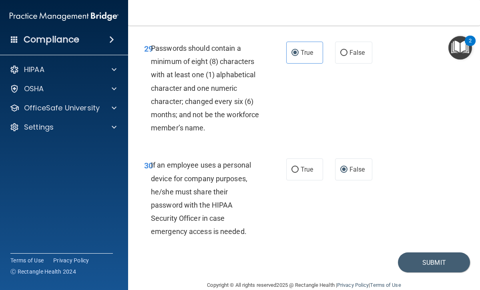
scroll to position [2730, 0]
click at [441, 253] on button "Submit" at bounding box center [434, 263] width 72 height 20
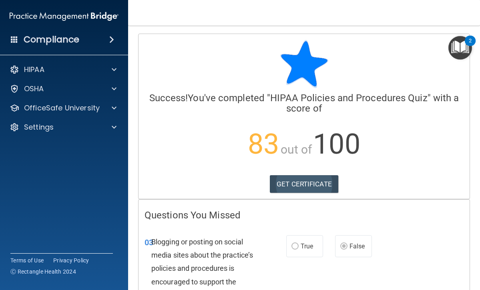
click at [315, 187] on link "GET CERTIFICATE" at bounding box center [304, 184] width 68 height 18
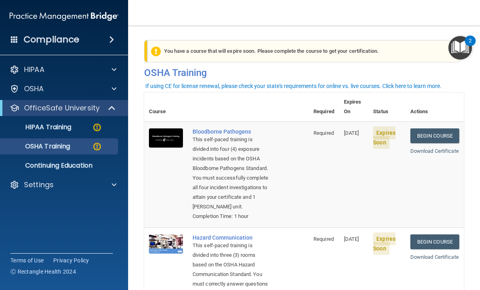
click at [109, 39] on span at bounding box center [111, 40] width 5 height 10
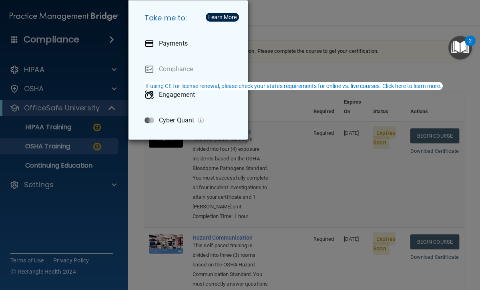
click at [70, 73] on div "Take me to: Payments Compliance Engagement Cyber Quant" at bounding box center [240, 145] width 480 height 290
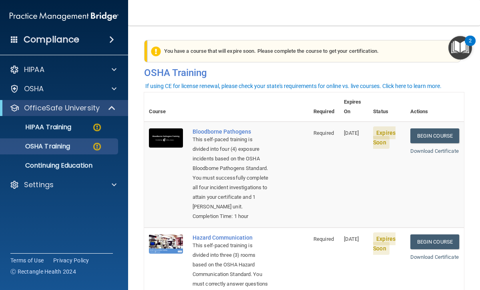
click at [70, 73] on div "HIPAA" at bounding box center [53, 70] width 99 height 10
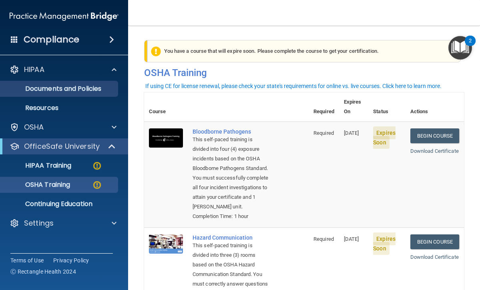
click at [75, 88] on p "Documents and Policies" at bounding box center [59, 89] width 109 height 8
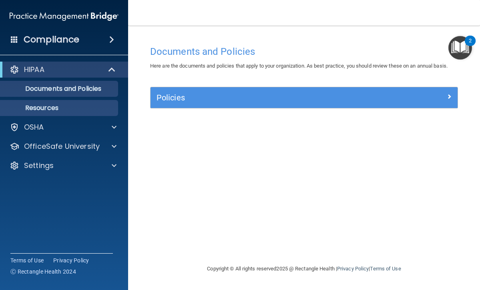
click at [60, 109] on p "Resources" at bounding box center [59, 108] width 109 height 8
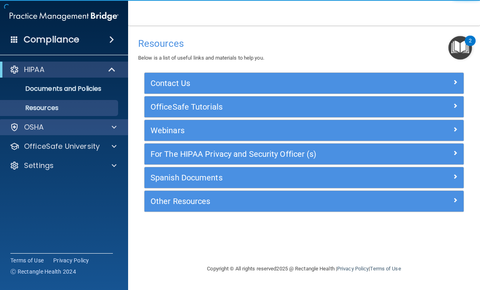
click at [58, 125] on div "OSHA" at bounding box center [53, 128] width 99 height 10
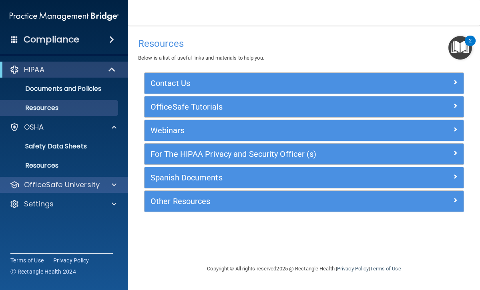
click at [64, 183] on p "OfficeSafe University" at bounding box center [62, 185] width 76 height 10
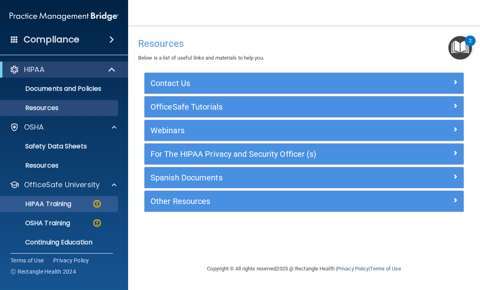
click at [79, 203] on div "HIPAA Training" at bounding box center [59, 204] width 109 height 8
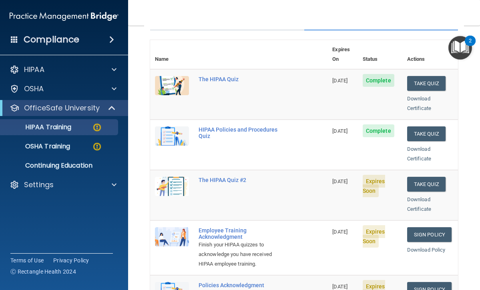
scroll to position [81, 0]
click at [427, 177] on button "Take Quiz" at bounding box center [426, 184] width 38 height 15
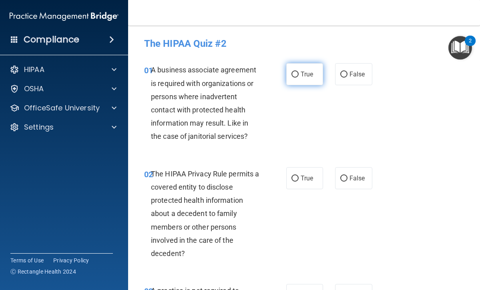
click at [307, 77] on span "True" at bounding box center [307, 74] width 12 height 8
click at [299, 77] on input "True" at bounding box center [295, 75] width 7 height 6
radio input "true"
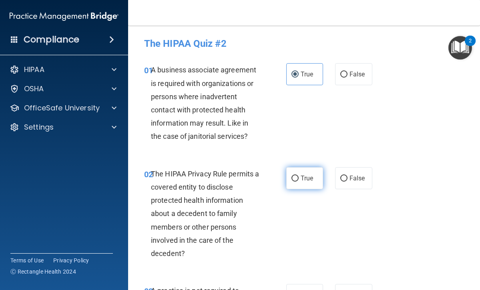
click at [302, 172] on label "True" at bounding box center [304, 178] width 37 height 22
click at [299, 176] on input "True" at bounding box center [295, 179] width 7 height 6
radio input "true"
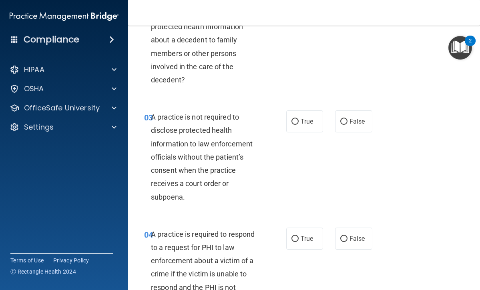
scroll to position [175, 0]
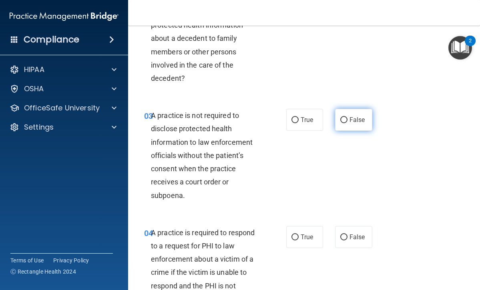
click at [344, 120] on input "False" at bounding box center [343, 120] width 7 height 6
radio input "true"
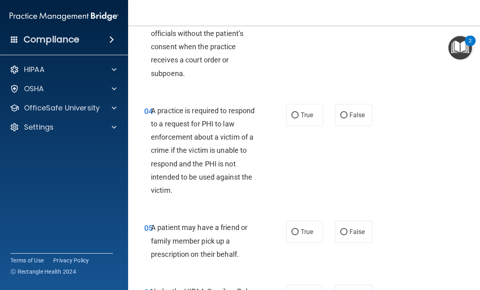
scroll to position [298, 0]
click at [304, 118] on label "True" at bounding box center [304, 115] width 37 height 22
click at [299, 118] on input "True" at bounding box center [295, 115] width 7 height 6
radio input "true"
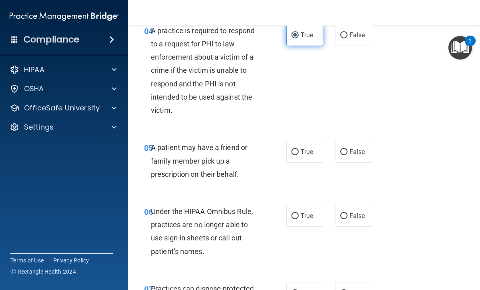
scroll to position [379, 0]
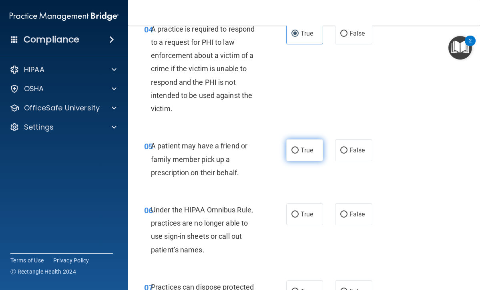
click at [303, 147] on span "True" at bounding box center [307, 151] width 12 height 8
click at [299, 148] on input "True" at bounding box center [295, 151] width 7 height 6
radio input "true"
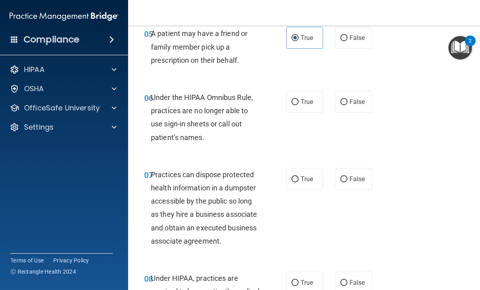
scroll to position [490, 0]
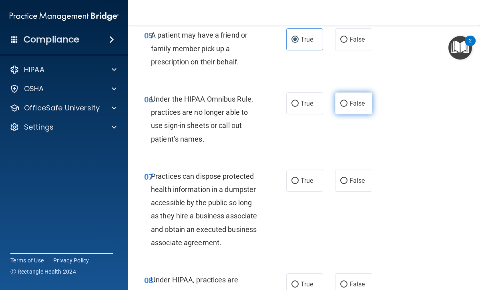
click at [346, 101] on input "False" at bounding box center [343, 104] width 7 height 6
radio input "true"
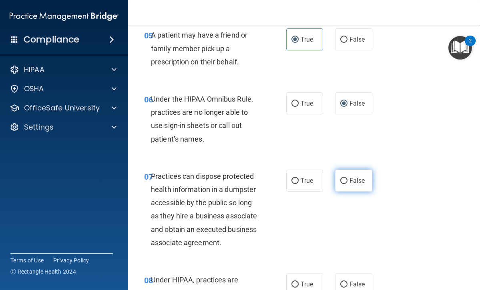
click at [350, 177] on span "False" at bounding box center [358, 181] width 16 height 8
click at [348, 178] on input "False" at bounding box center [343, 181] width 7 height 6
radio input "true"
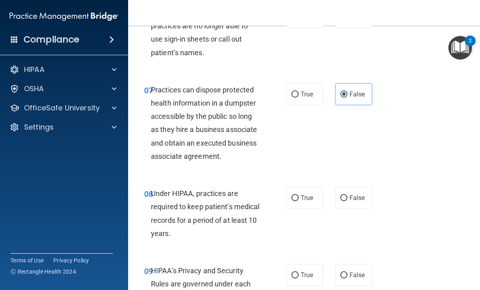
scroll to position [584, 0]
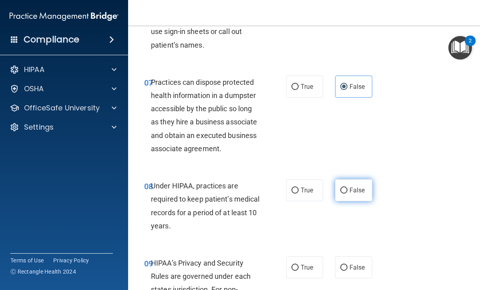
click at [353, 188] on span "False" at bounding box center [358, 191] width 16 height 8
click at [348, 188] on input "False" at bounding box center [343, 191] width 7 height 6
radio input "true"
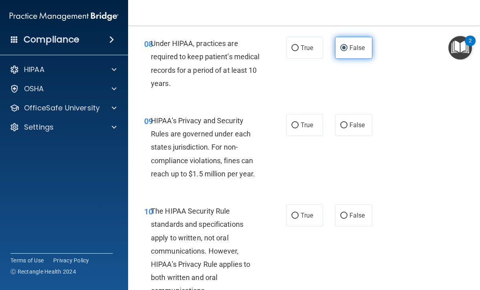
scroll to position [728, 0]
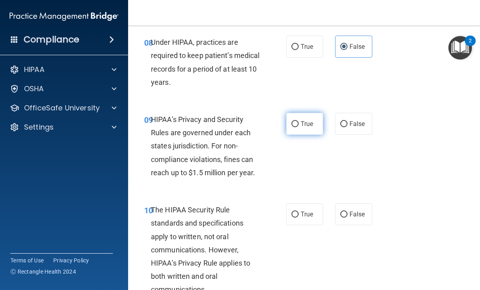
click at [302, 121] on span "True" at bounding box center [307, 124] width 12 height 8
click at [299, 121] on input "True" at bounding box center [295, 124] width 7 height 6
radio input "true"
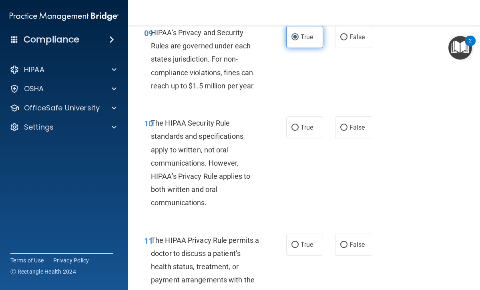
scroll to position [816, 0]
click at [311, 123] on span "True" at bounding box center [307, 127] width 12 height 8
click at [299, 125] on input "True" at bounding box center [295, 128] width 7 height 6
radio input "true"
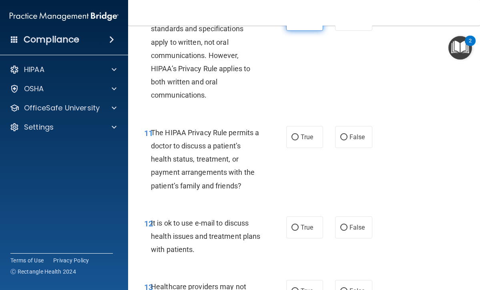
scroll to position [924, 0]
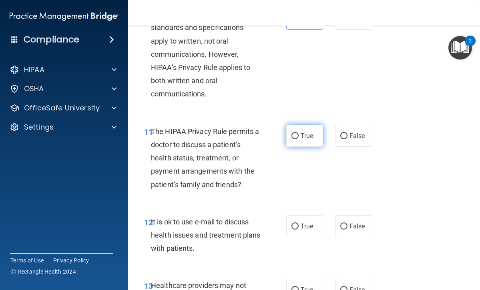
click at [309, 132] on span "True" at bounding box center [307, 136] width 12 height 8
click at [299, 133] on input "True" at bounding box center [295, 136] width 7 height 6
radio input "true"
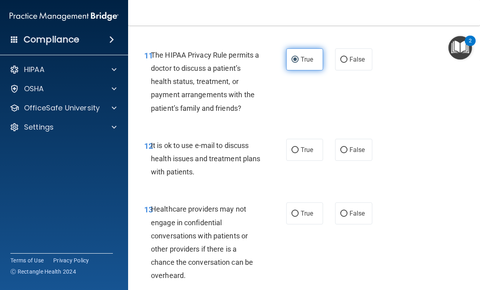
scroll to position [1002, 0]
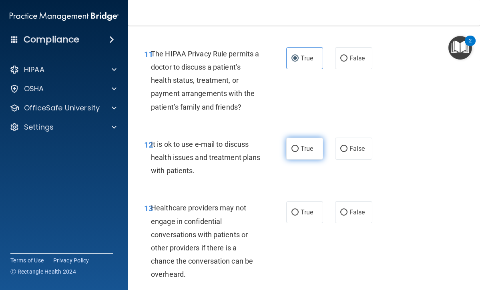
click at [304, 145] on span "True" at bounding box center [307, 149] width 12 height 8
click at [299, 146] on input "True" at bounding box center [295, 149] width 7 height 6
radio input "true"
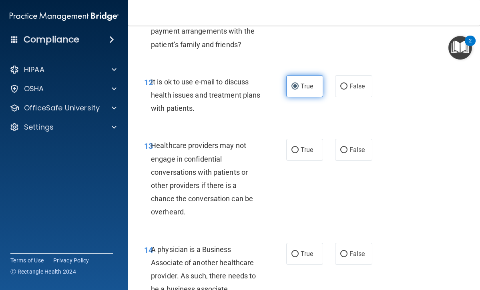
scroll to position [1066, 0]
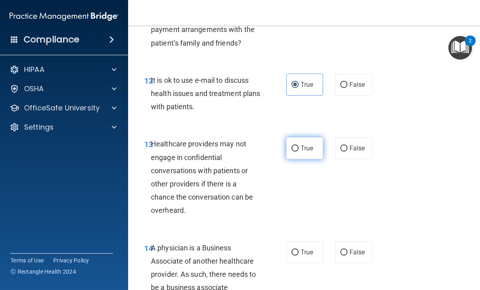
click at [303, 145] on span "True" at bounding box center [307, 149] width 12 height 8
click at [299, 146] on input "True" at bounding box center [295, 149] width 7 height 6
radio input "true"
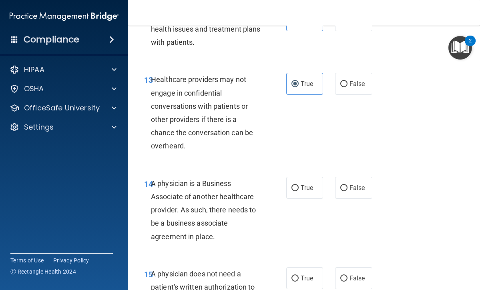
scroll to position [1135, 0]
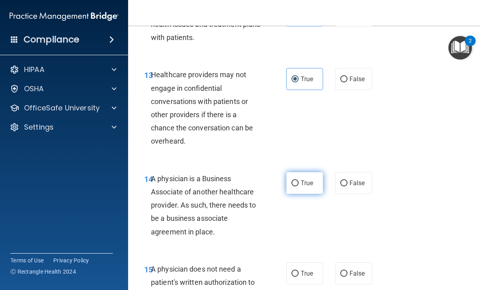
click at [302, 179] on span "True" at bounding box center [307, 183] width 12 height 8
click at [299, 181] on input "True" at bounding box center [295, 184] width 7 height 6
radio input "true"
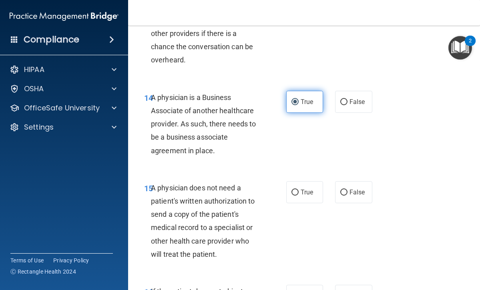
scroll to position [1217, 0]
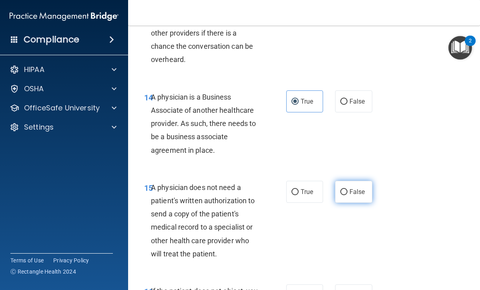
click at [345, 189] on input "False" at bounding box center [343, 192] width 7 height 6
radio input "true"
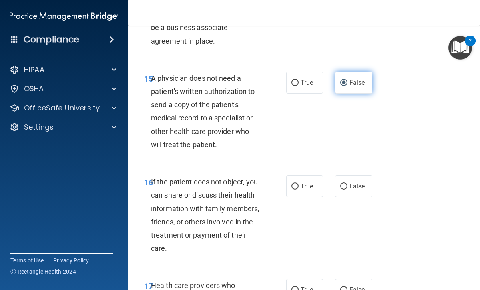
scroll to position [1327, 0]
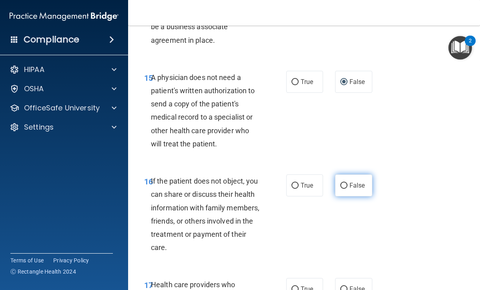
click at [345, 185] on label "False" at bounding box center [353, 186] width 37 height 22
click at [345, 185] on input "False" at bounding box center [343, 186] width 7 height 6
radio input "true"
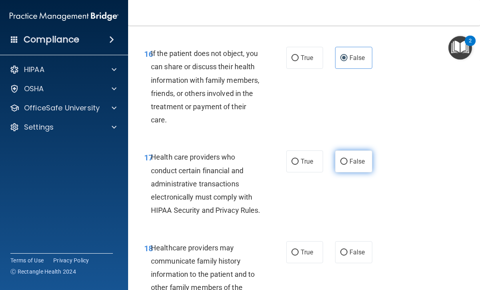
scroll to position [1456, 0]
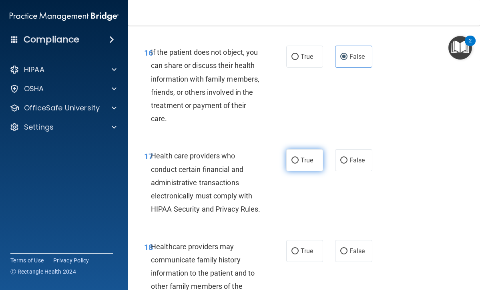
click at [306, 157] on span "True" at bounding box center [307, 161] width 12 height 8
click at [299, 158] on input "True" at bounding box center [295, 161] width 7 height 6
radio input "true"
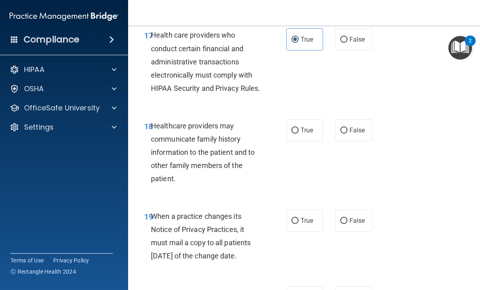
scroll to position [1578, 0]
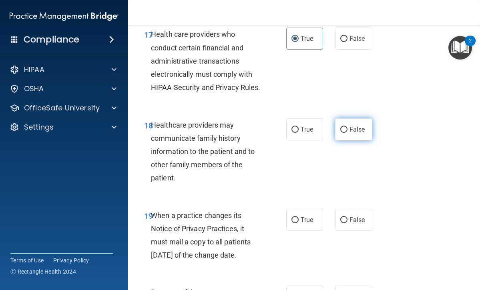
click at [346, 133] on input "False" at bounding box center [343, 130] width 7 height 6
radio input "true"
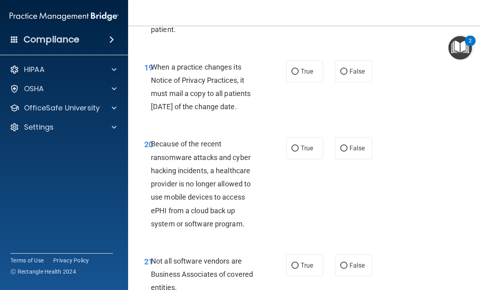
scroll to position [1727, 0]
click at [304, 75] on span "True" at bounding box center [307, 71] width 12 height 8
click at [299, 75] on input "True" at bounding box center [295, 71] width 7 height 6
radio input "true"
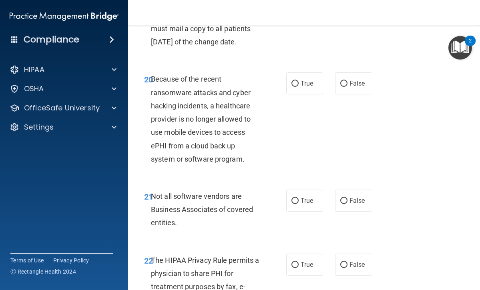
scroll to position [1792, 0]
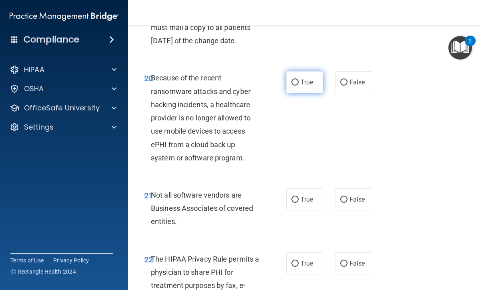
click at [303, 93] on label "True" at bounding box center [304, 82] width 37 height 22
click at [299, 86] on input "True" at bounding box center [295, 83] width 7 height 6
radio input "true"
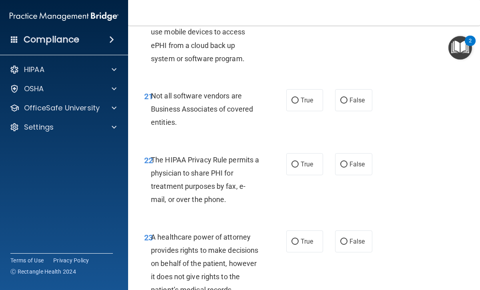
scroll to position [1895, 0]
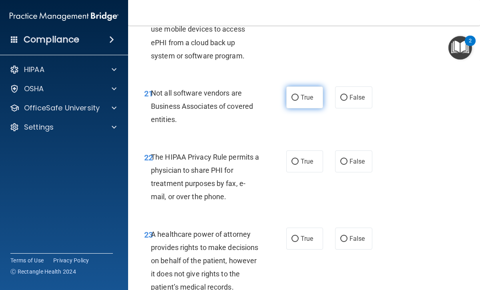
click at [302, 101] on span "True" at bounding box center [307, 98] width 12 height 8
click at [299, 101] on input "True" at bounding box center [295, 98] width 7 height 6
radio input "true"
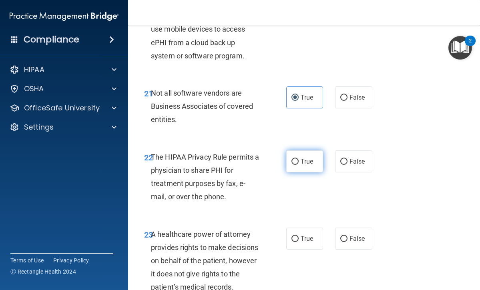
click at [307, 165] on span "True" at bounding box center [307, 162] width 12 height 8
click at [299, 165] on input "True" at bounding box center [295, 162] width 7 height 6
radio input "true"
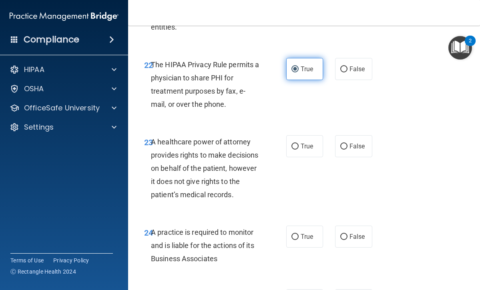
scroll to position [1988, 0]
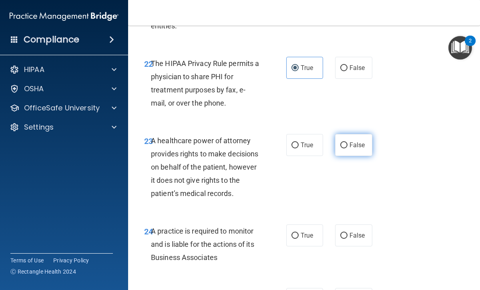
click at [345, 156] on label "False" at bounding box center [353, 145] width 37 height 22
click at [345, 149] on input "False" at bounding box center [343, 146] width 7 height 6
radio input "true"
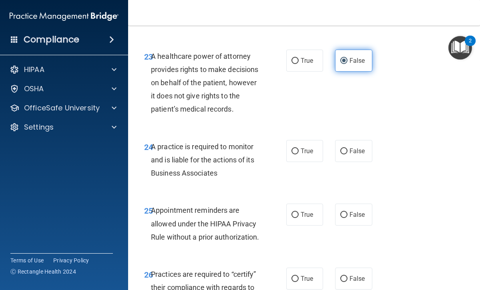
scroll to position [2074, 0]
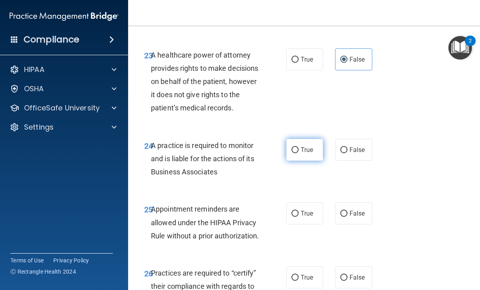
click at [306, 154] on span "True" at bounding box center [307, 150] width 12 height 8
click at [299, 153] on input "True" at bounding box center [295, 150] width 7 height 6
radio input "true"
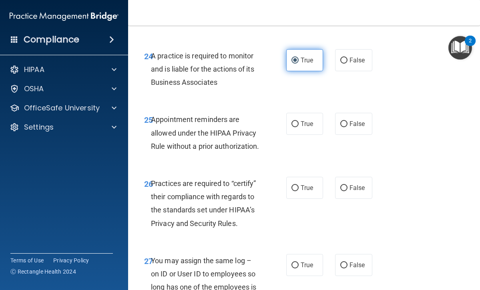
scroll to position [2165, 0]
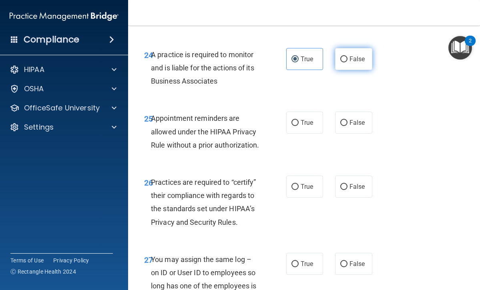
click at [344, 62] on input "False" at bounding box center [343, 59] width 7 height 6
radio input "true"
radio input "false"
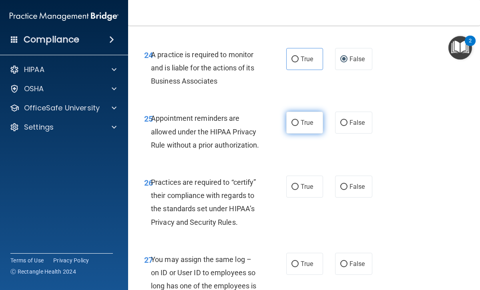
click at [304, 127] on span "True" at bounding box center [307, 123] width 12 height 8
click at [299, 126] on input "True" at bounding box center [295, 123] width 7 height 6
radio input "true"
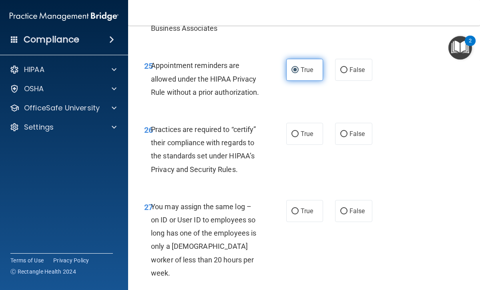
scroll to position [2221, 0]
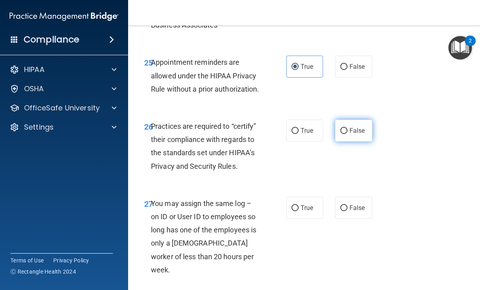
click at [351, 135] on span "False" at bounding box center [358, 131] width 16 height 8
click at [348, 134] on input "False" at bounding box center [343, 131] width 7 height 6
radio input "true"
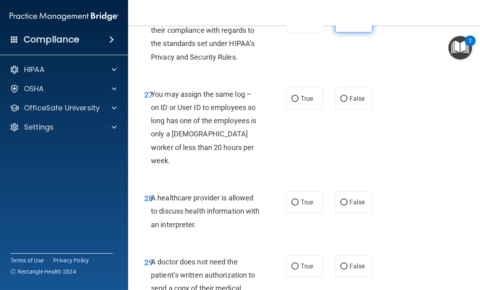
scroll to position [2331, 0]
click at [349, 109] on label "False" at bounding box center [353, 98] width 37 height 22
click at [348, 102] on input "False" at bounding box center [343, 99] width 7 height 6
radio input "true"
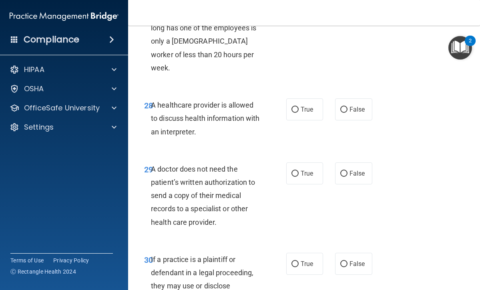
scroll to position [2424, 0]
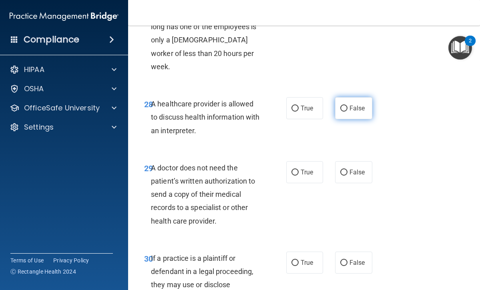
click at [350, 112] on span "False" at bounding box center [358, 109] width 16 height 8
click at [348, 112] on input "False" at bounding box center [343, 109] width 7 height 6
radio input "true"
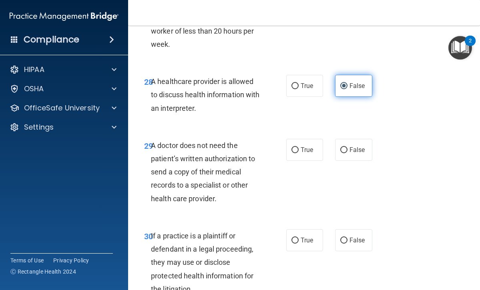
scroll to position [2448, 0]
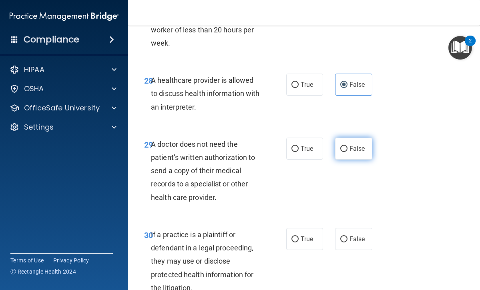
click at [345, 146] on input "False" at bounding box center [343, 149] width 7 height 6
radio input "true"
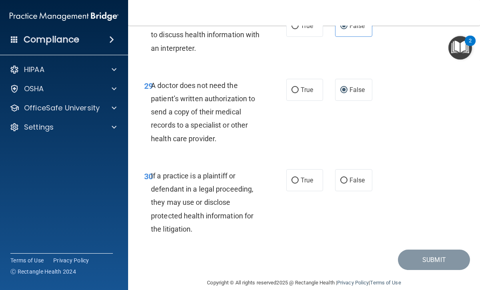
scroll to position [2501, 0]
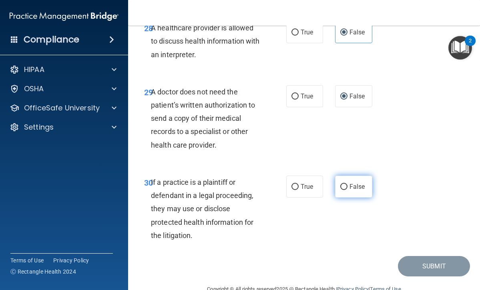
click at [346, 187] on input "False" at bounding box center [343, 187] width 7 height 6
radio input "true"
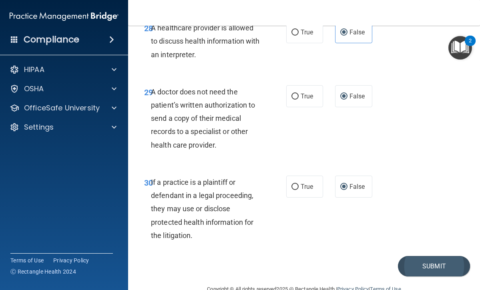
click at [426, 269] on button "Submit" at bounding box center [434, 266] width 72 height 20
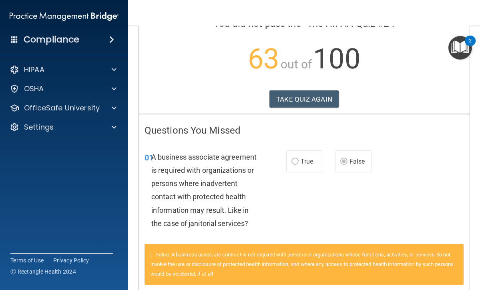
scroll to position [74, 0]
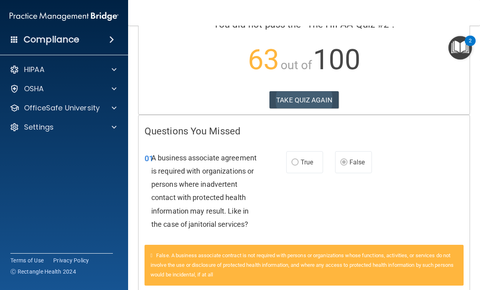
click at [319, 103] on button "TAKE QUIZ AGAIN" at bounding box center [304, 100] width 69 height 18
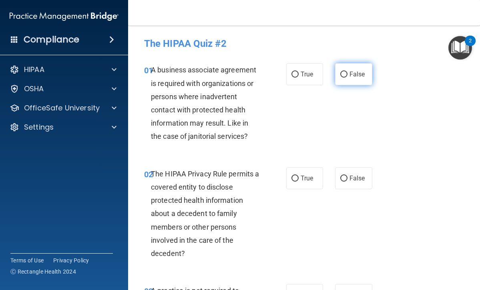
click at [344, 74] on input "False" at bounding box center [343, 75] width 7 height 6
radio input "true"
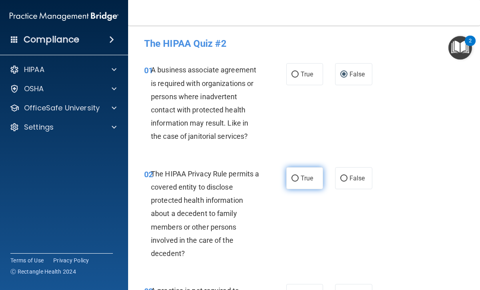
click at [296, 178] on input "True" at bounding box center [295, 179] width 7 height 6
radio input "true"
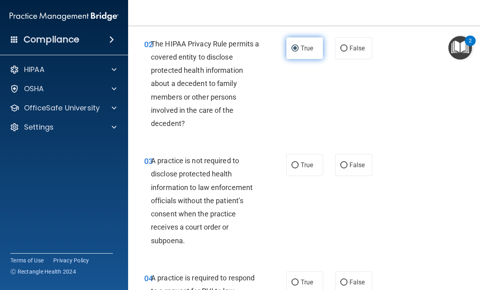
scroll to position [131, 0]
click at [345, 163] on input "False" at bounding box center [343, 165] width 7 height 6
radio input "true"
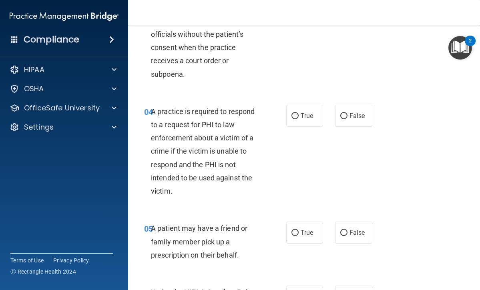
scroll to position [298, 0]
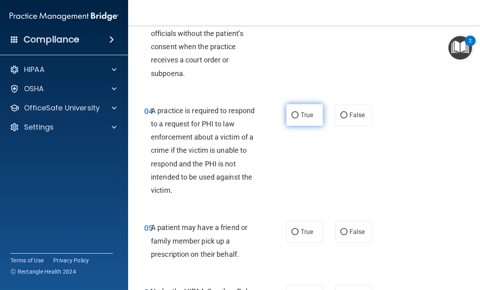
click at [296, 115] on input "True" at bounding box center [295, 116] width 7 height 6
radio input "true"
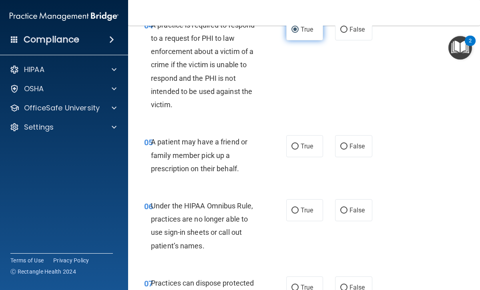
scroll to position [384, 0]
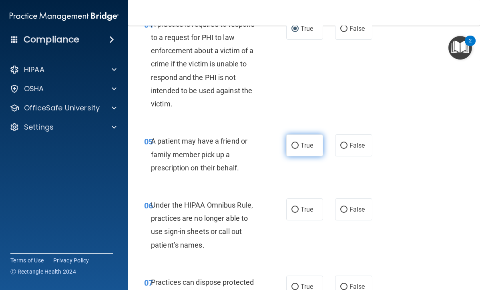
click at [298, 148] on label "True" at bounding box center [304, 146] width 37 height 22
click at [298, 148] on input "True" at bounding box center [295, 146] width 7 height 6
radio input "true"
click at [346, 210] on input "False" at bounding box center [343, 210] width 7 height 6
radio input "true"
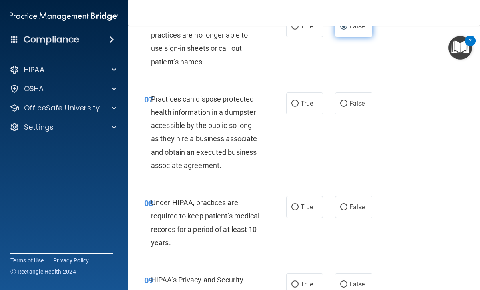
scroll to position [568, 0]
click at [348, 96] on label "False" at bounding box center [353, 103] width 37 height 22
click at [348, 101] on input "False" at bounding box center [343, 104] width 7 height 6
radio input "true"
click at [345, 204] on input "False" at bounding box center [343, 207] width 7 height 6
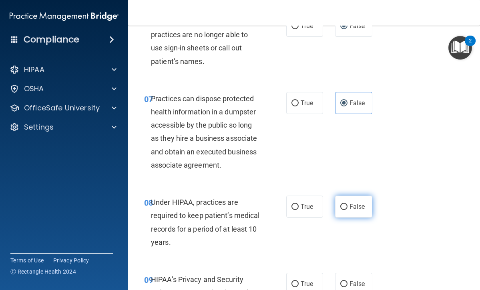
radio input "true"
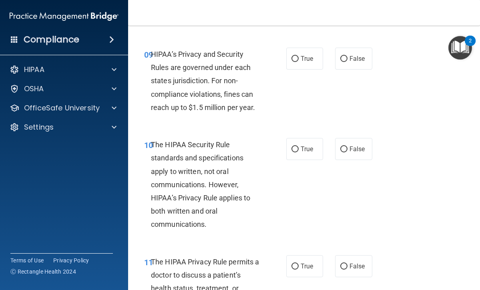
scroll to position [790, 0]
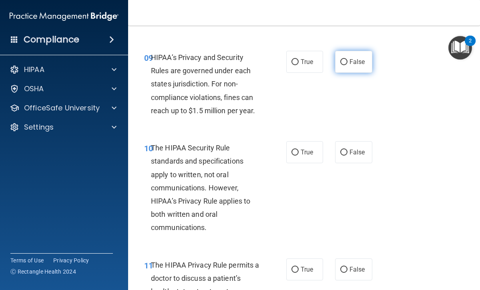
click at [348, 65] on label "False" at bounding box center [353, 62] width 37 height 22
click at [348, 65] on input "False" at bounding box center [343, 62] width 7 height 6
radio input "true"
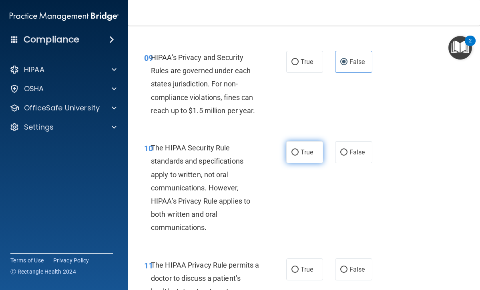
click at [305, 149] on span "True" at bounding box center [307, 153] width 12 height 8
click at [299, 150] on input "True" at bounding box center [295, 153] width 7 height 6
radio input "true"
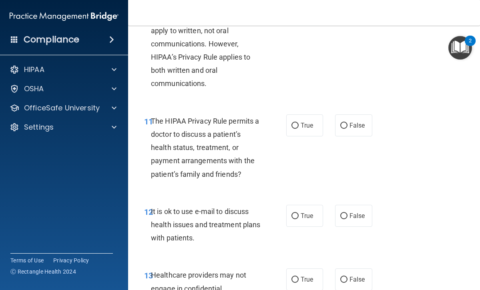
scroll to position [939, 0]
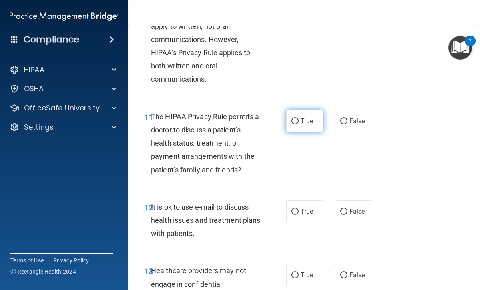
click at [295, 120] on label "True" at bounding box center [304, 121] width 37 height 22
click at [295, 120] on input "True" at bounding box center [295, 122] width 7 height 6
radio input "true"
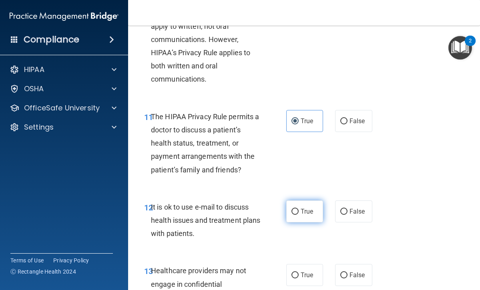
click at [300, 206] on label "True" at bounding box center [304, 212] width 37 height 22
click at [299, 209] on input "True" at bounding box center [295, 212] width 7 height 6
radio input "true"
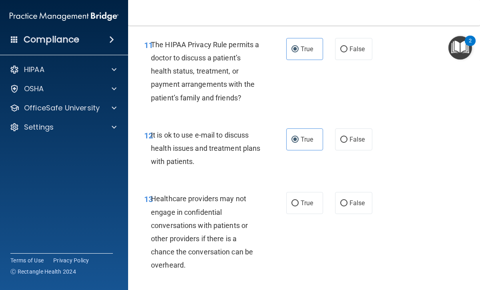
scroll to position [1017, 0]
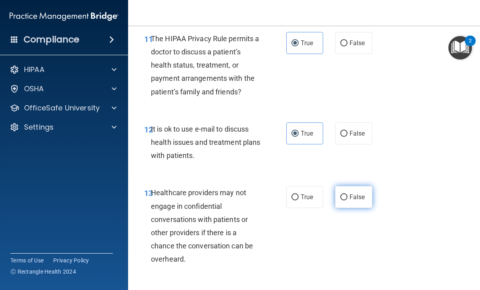
click at [347, 195] on input "False" at bounding box center [343, 198] width 7 height 6
radio input "true"
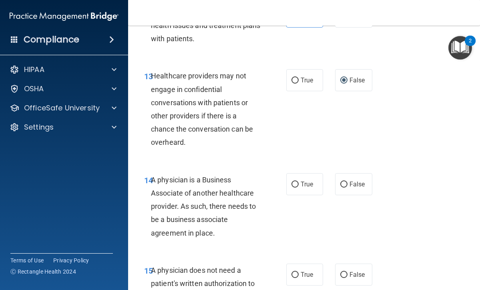
scroll to position [1134, 0]
click at [346, 182] on label "False" at bounding box center [353, 184] width 37 height 22
click at [346, 182] on input "False" at bounding box center [343, 184] width 7 height 6
radio input "true"
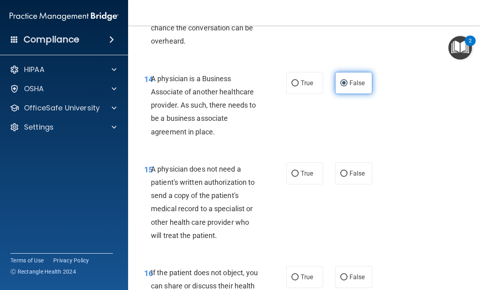
scroll to position [1236, 0]
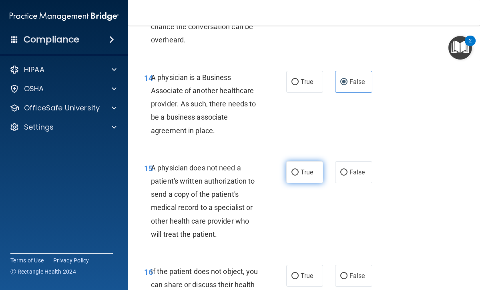
click at [305, 169] on span "True" at bounding box center [307, 173] width 12 height 8
click at [299, 170] on input "True" at bounding box center [295, 173] width 7 height 6
radio input "true"
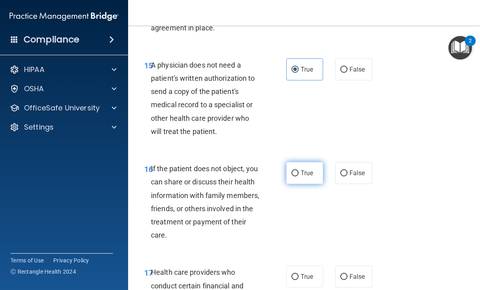
scroll to position [1340, 0]
click at [306, 170] on label "True" at bounding box center [304, 173] width 37 height 22
click at [299, 170] on input "True" at bounding box center [295, 173] width 7 height 6
radio input "true"
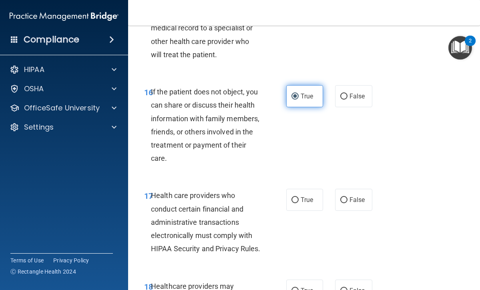
scroll to position [1418, 0]
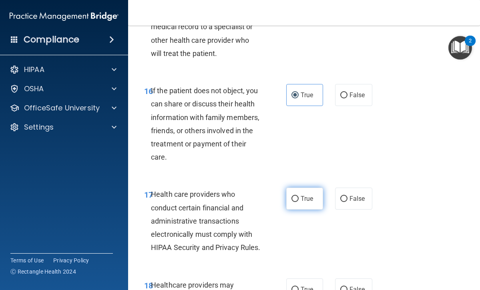
click at [294, 196] on input "True" at bounding box center [295, 199] width 7 height 6
radio input "true"
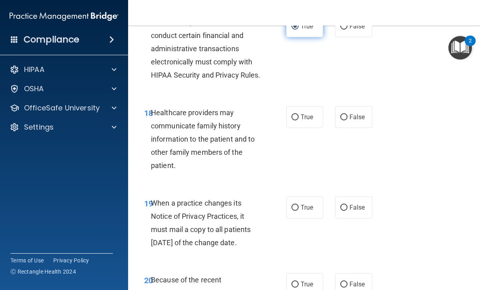
scroll to position [1591, 0]
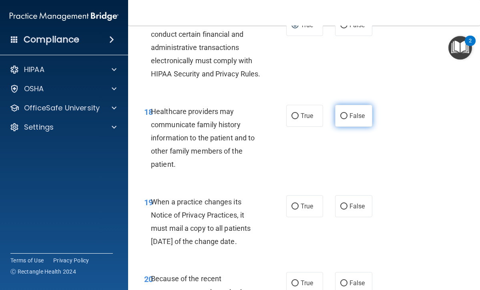
click at [341, 119] on input "False" at bounding box center [343, 116] width 7 height 6
radio input "true"
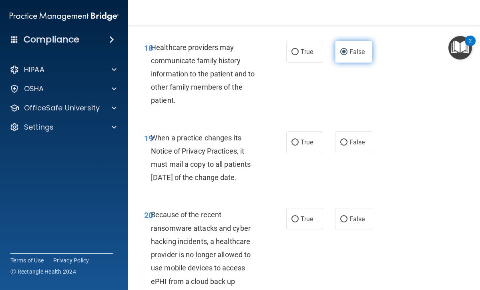
scroll to position [1659, 0]
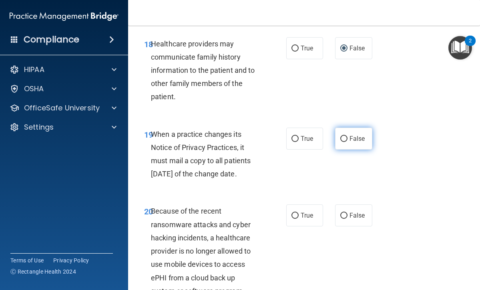
click at [340, 146] on label "False" at bounding box center [353, 139] width 37 height 22
click at [340, 142] on input "False" at bounding box center [343, 139] width 7 height 6
radio input "true"
click at [353, 219] on span "False" at bounding box center [358, 216] width 16 height 8
click at [348, 219] on input "False" at bounding box center [343, 216] width 7 height 6
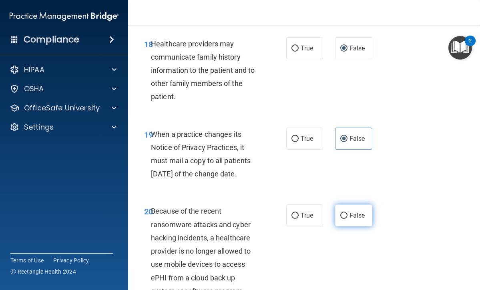
radio input "true"
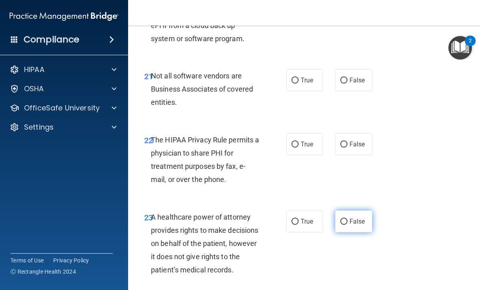
scroll to position [1905, 0]
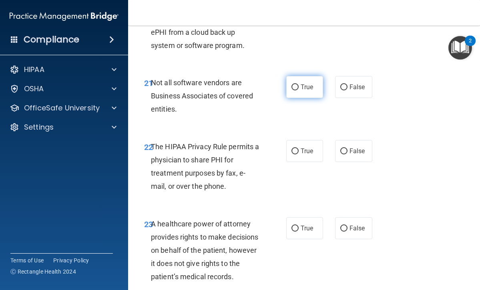
click at [298, 91] on input "True" at bounding box center [295, 88] width 7 height 6
radio input "true"
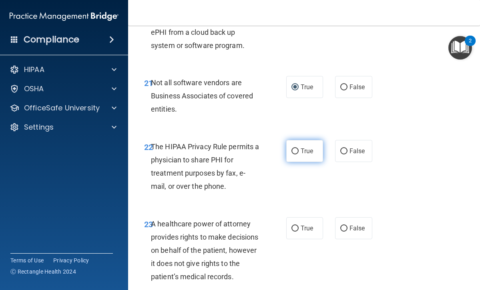
click at [307, 155] on span "True" at bounding box center [307, 151] width 12 height 8
click at [299, 155] on input "True" at bounding box center [295, 152] width 7 height 6
radio input "true"
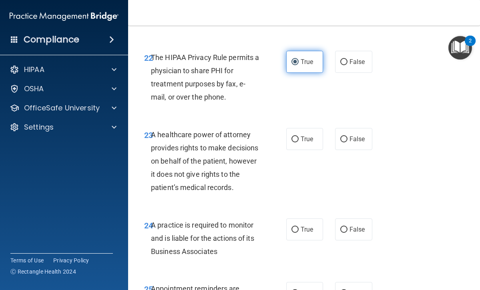
scroll to position [1995, 0]
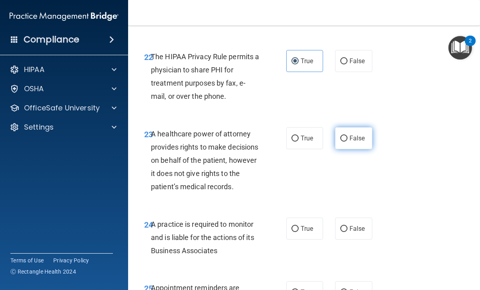
click at [352, 142] on span "False" at bounding box center [358, 139] width 16 height 8
click at [348, 142] on input "False" at bounding box center [343, 139] width 7 height 6
radio input "true"
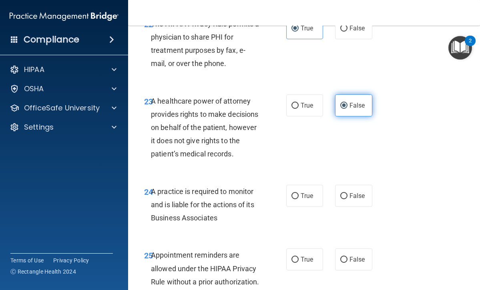
scroll to position [2029, 0]
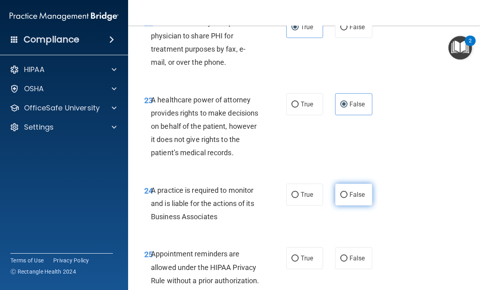
click at [352, 199] on span "False" at bounding box center [358, 195] width 16 height 8
click at [348, 198] on input "False" at bounding box center [343, 195] width 7 height 6
radio input "true"
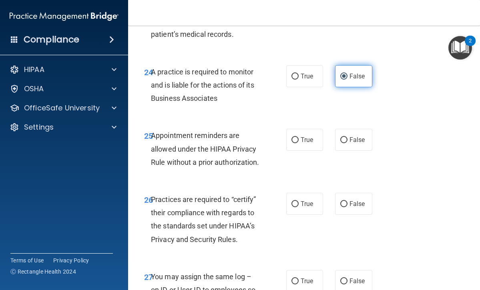
scroll to position [2148, 0]
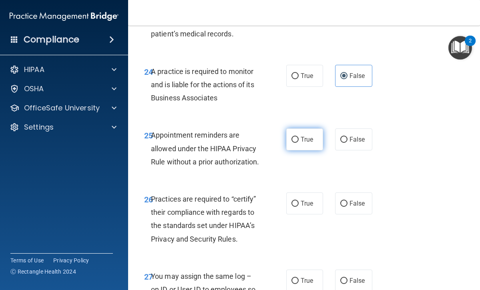
click at [298, 143] on input "True" at bounding box center [295, 140] width 7 height 6
radio input "true"
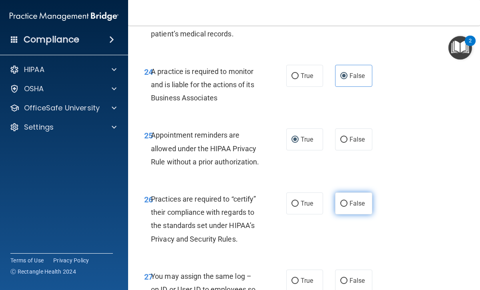
click at [347, 207] on input "False" at bounding box center [343, 204] width 7 height 6
radio input "true"
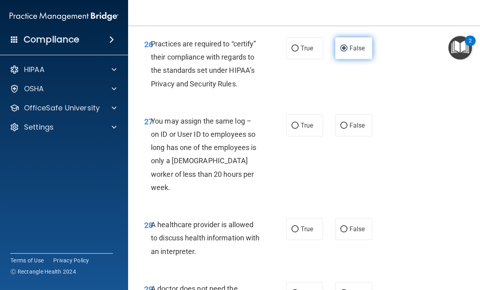
scroll to position [2306, 0]
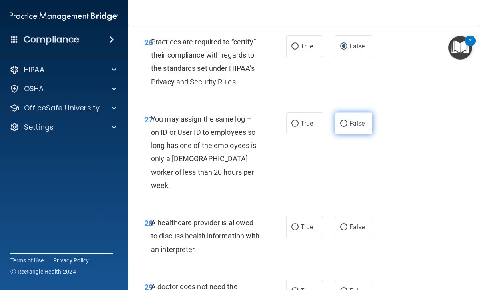
click at [347, 127] on input "False" at bounding box center [343, 124] width 7 height 6
radio input "true"
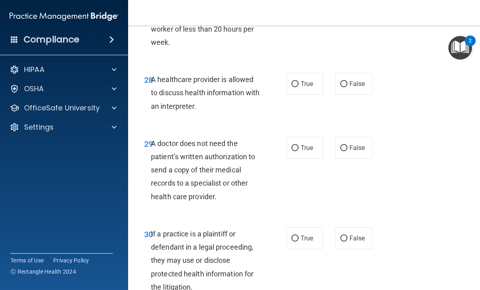
scroll to position [2450, 0]
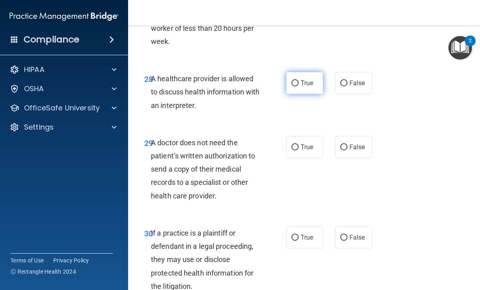
click at [306, 90] on label "True" at bounding box center [304, 83] width 37 height 22
click at [299, 87] on input "True" at bounding box center [295, 84] width 7 height 6
radio input "true"
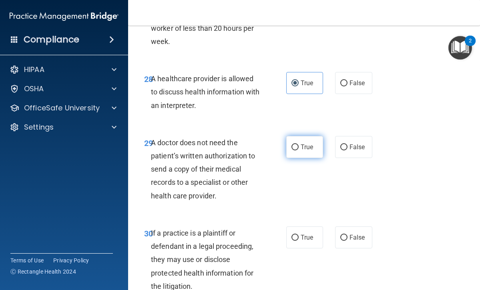
click at [303, 149] on span "True" at bounding box center [307, 147] width 12 height 8
click at [299, 149] on input "True" at bounding box center [295, 148] width 7 height 6
radio input "true"
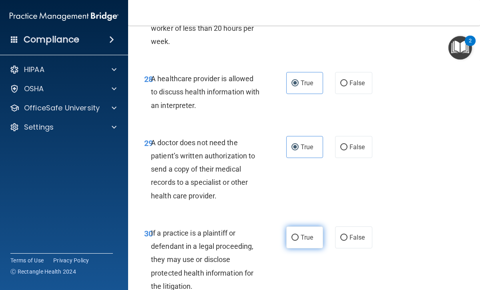
click at [297, 243] on label "True" at bounding box center [304, 238] width 37 height 22
click at [297, 241] on input "True" at bounding box center [295, 238] width 7 height 6
radio input "true"
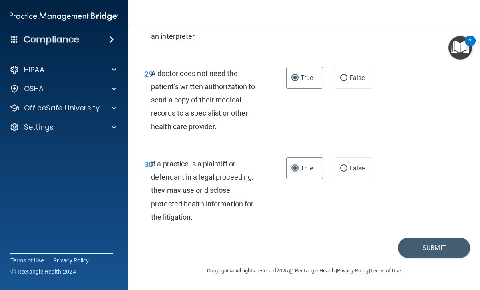
scroll to position [2519, 0]
click at [429, 250] on button "Submit" at bounding box center [434, 248] width 72 height 20
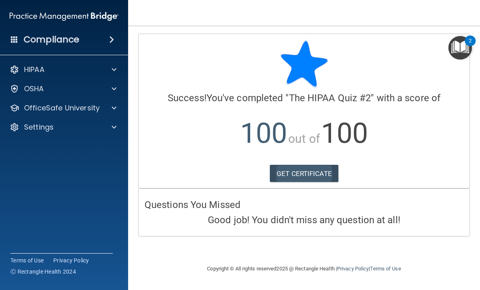
click at [313, 174] on link "GET CERTIFICATE" at bounding box center [304, 174] width 68 height 18
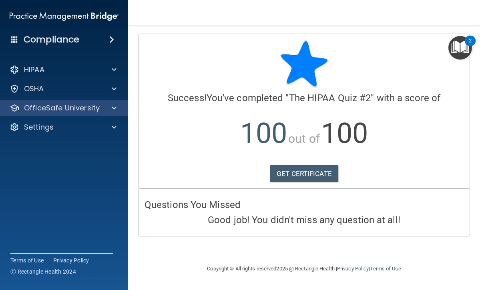
click at [63, 107] on p "OfficeSafe University" at bounding box center [62, 108] width 76 height 10
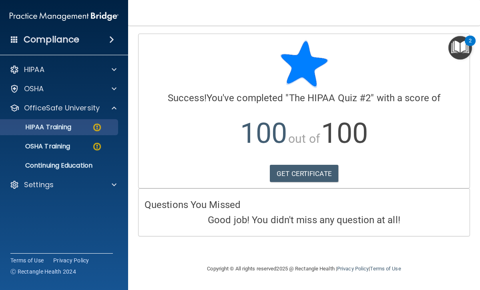
click at [70, 129] on p "HIPAA Training" at bounding box center [38, 127] width 66 height 8
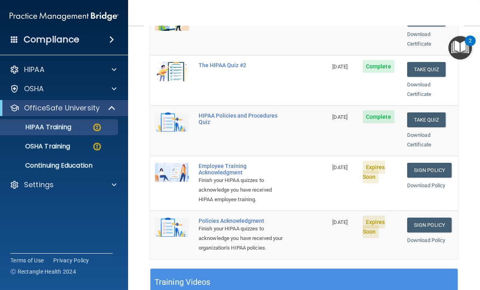
scroll to position [148, 0]
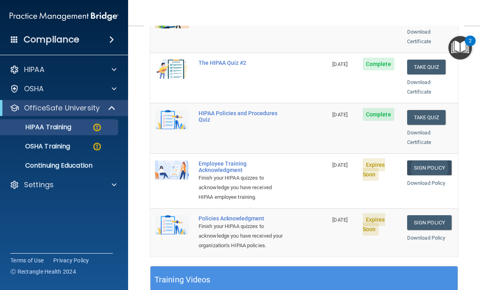
click at [433, 161] on link "Sign Policy" at bounding box center [429, 168] width 44 height 15
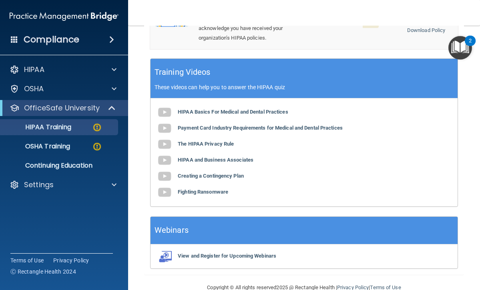
scroll to position [355, 0]
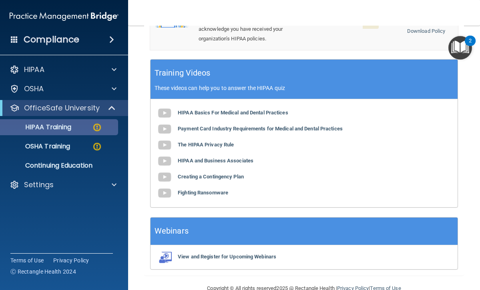
click at [58, 130] on p "HIPAA Training" at bounding box center [38, 127] width 66 height 8
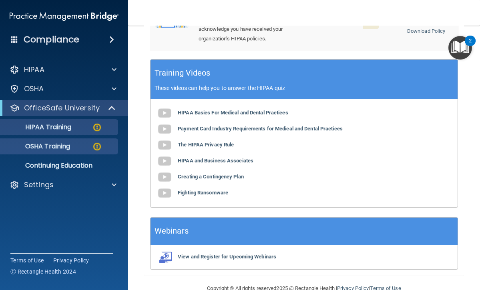
click at [62, 145] on p "OSHA Training" at bounding box center [37, 147] width 65 height 8
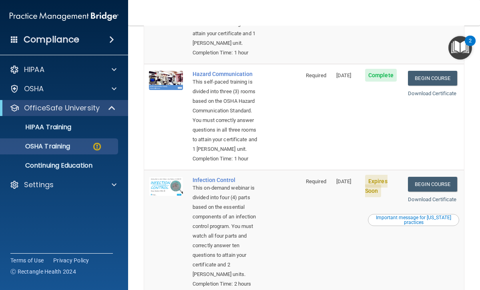
scroll to position [197, 0]
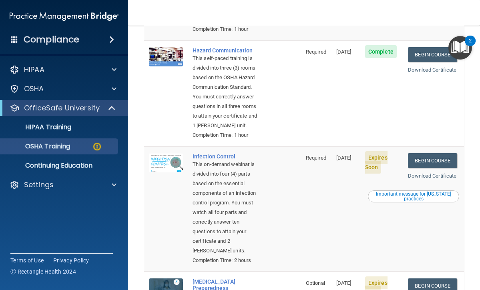
click at [411, 201] on div "Important message for [US_STATE] practices" at bounding box center [413, 197] width 89 height 10
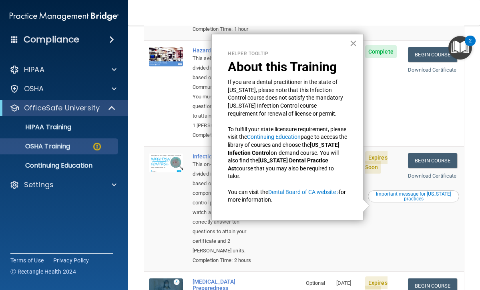
click at [352, 47] on button "×" at bounding box center [354, 43] width 8 height 13
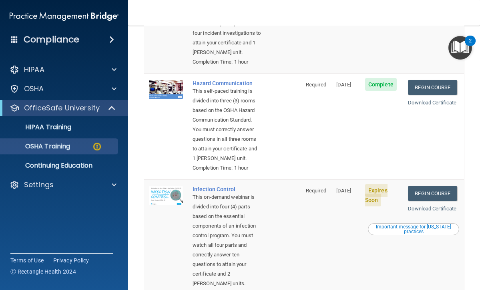
scroll to position [165, 0]
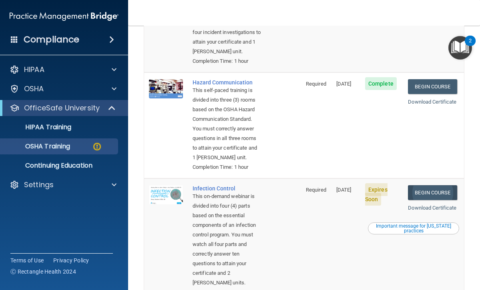
click at [427, 200] on link "Begin Course" at bounding box center [432, 192] width 49 height 15
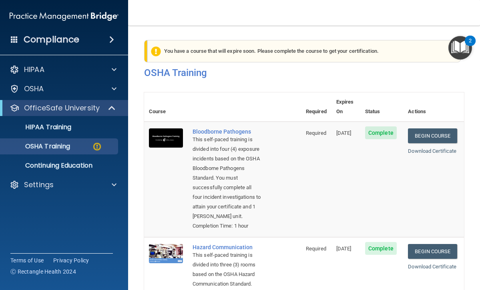
scroll to position [0, 0]
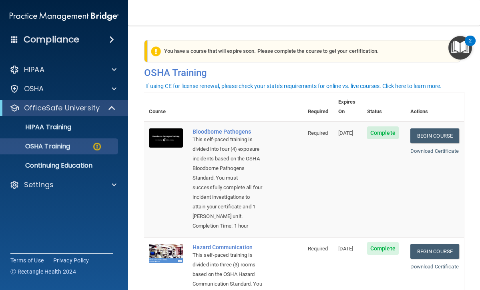
click at [280, 52] on div "You have a course that will expire soon. Please complete the course to get your…" at bounding box center [304, 51] width 314 height 22
click at [157, 54] on img at bounding box center [156, 51] width 10 height 10
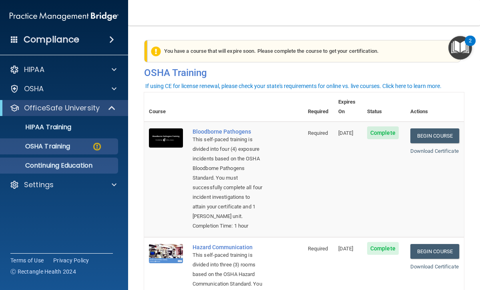
click at [57, 167] on p "Continuing Education" at bounding box center [59, 166] width 109 height 8
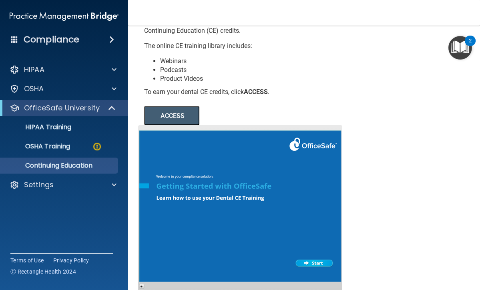
scroll to position [85, 0]
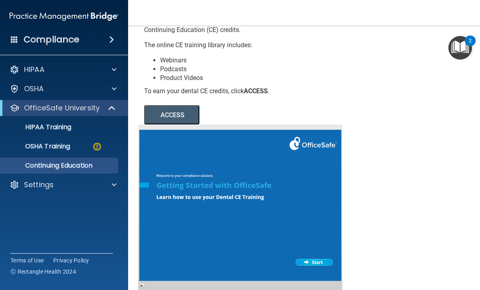
click at [314, 262] on div at bounding box center [240, 208] width 204 height 166
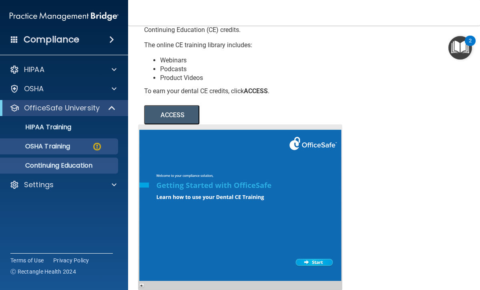
click at [80, 149] on div "OSHA Training" at bounding box center [59, 147] width 109 height 8
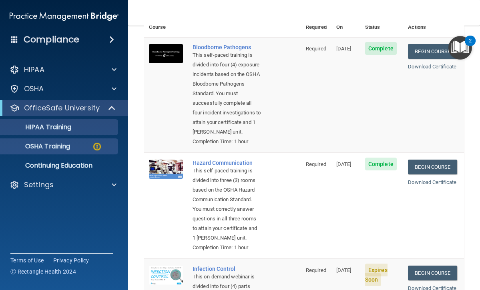
click at [62, 130] on p "HIPAA Training" at bounding box center [38, 127] width 66 height 8
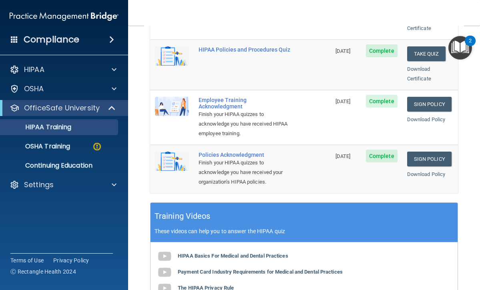
scroll to position [215, 0]
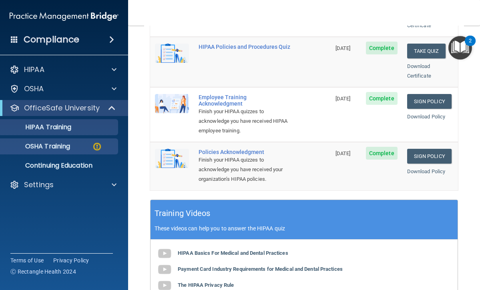
click at [70, 146] on p "OSHA Training" at bounding box center [37, 147] width 65 height 8
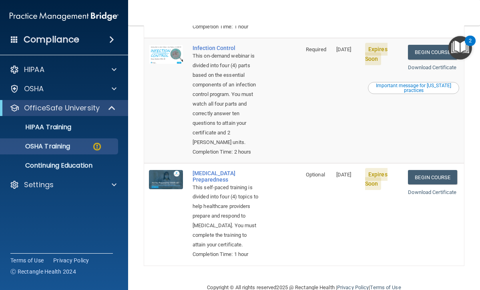
scroll to position [306, 0]
click at [427, 181] on link "Begin Course" at bounding box center [432, 177] width 49 height 15
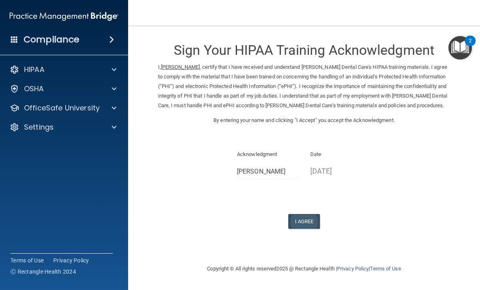
click at [302, 216] on button "I Agree" at bounding box center [304, 221] width 32 height 15
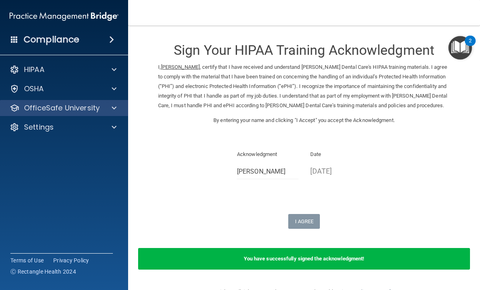
click at [99, 111] on p "OfficeSafe University" at bounding box center [62, 108] width 76 height 10
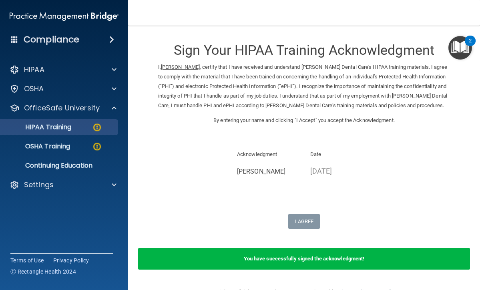
click at [84, 127] on div "HIPAA Training" at bounding box center [59, 127] width 109 height 8
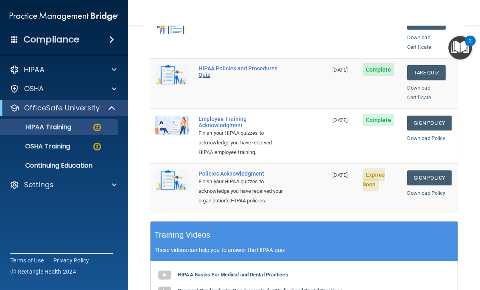
scroll to position [204, 0]
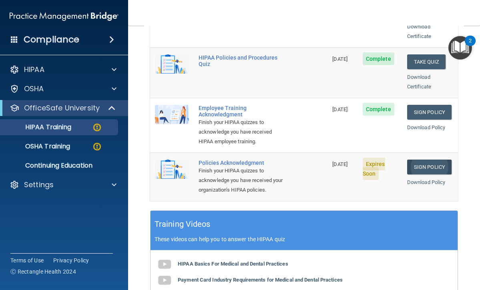
click at [421, 160] on link "Sign Policy" at bounding box center [429, 167] width 44 height 15
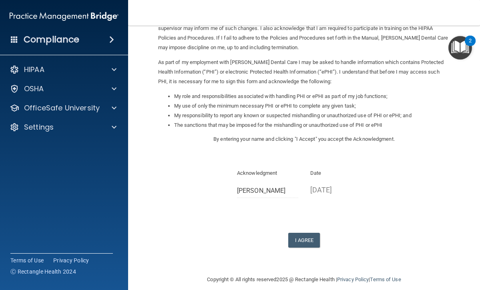
scroll to position [67, 0]
click at [306, 234] on button "I Agree" at bounding box center [304, 241] width 32 height 15
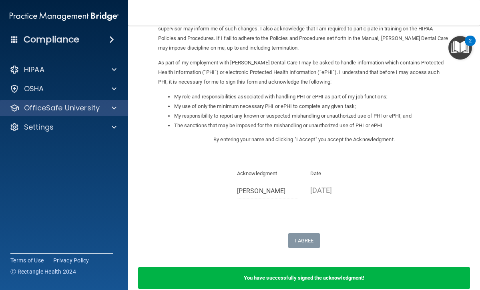
click at [93, 111] on p "OfficeSafe University" at bounding box center [62, 108] width 76 height 10
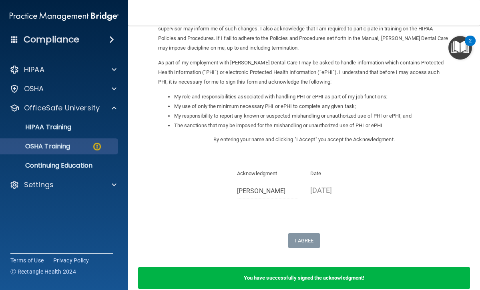
click at [78, 150] on div "OSHA Training" at bounding box center [59, 147] width 109 height 8
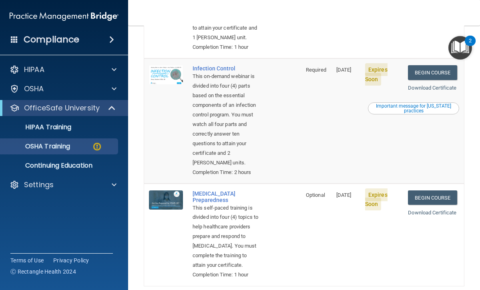
scroll to position [286, 0]
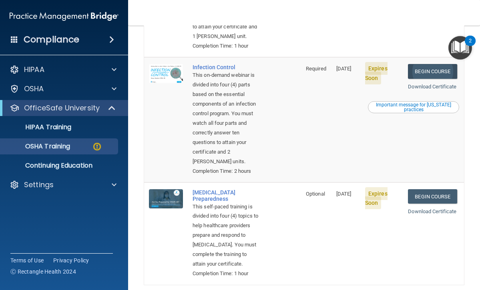
click at [431, 79] on link "Begin Course" at bounding box center [432, 71] width 49 height 15
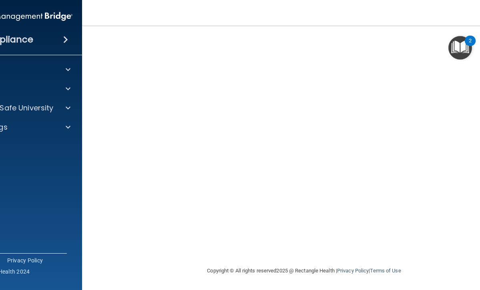
scroll to position [52, 0]
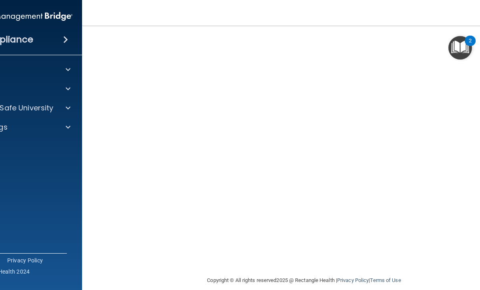
scroll to position [52, 0]
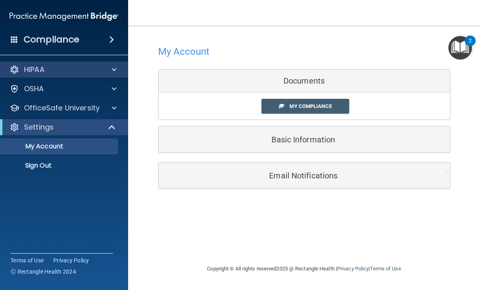
click at [82, 70] on div "HIPAA" at bounding box center [53, 70] width 99 height 10
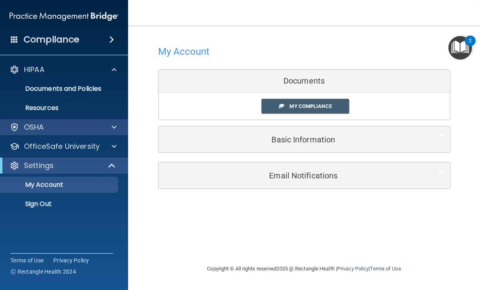
click at [71, 126] on div "OSHA" at bounding box center [53, 128] width 99 height 10
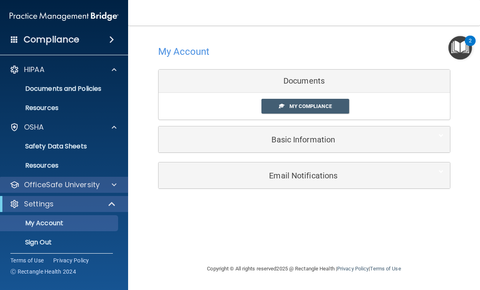
click at [61, 182] on p "OfficeSafe University" at bounding box center [62, 185] width 76 height 10
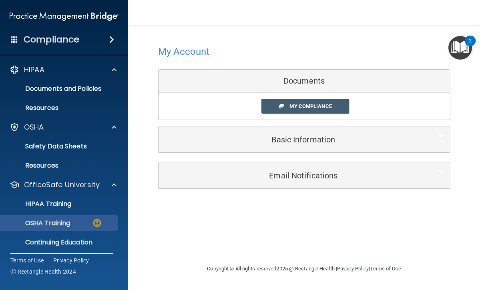
click at [64, 230] on link "OSHA Training" at bounding box center [55, 223] width 126 height 16
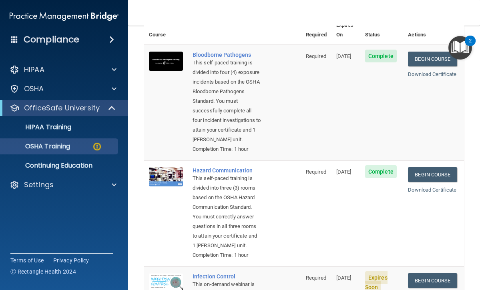
scroll to position [29, 0]
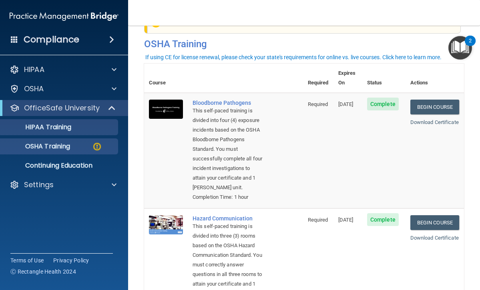
click at [51, 127] on p "HIPAA Training" at bounding box center [38, 127] width 66 height 8
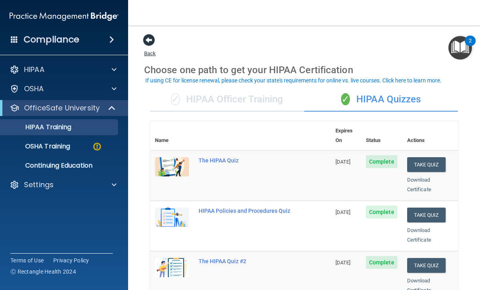
click at [146, 40] on span at bounding box center [149, 40] width 12 height 12
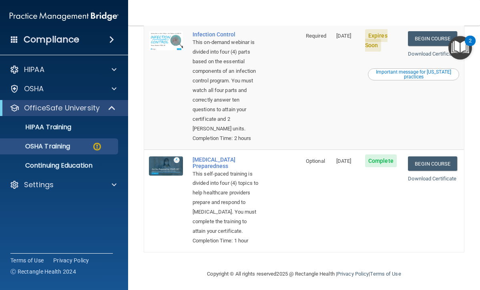
scroll to position [319, 0]
